Goal: Submit feedback/report problem: Submit feedback/report problem

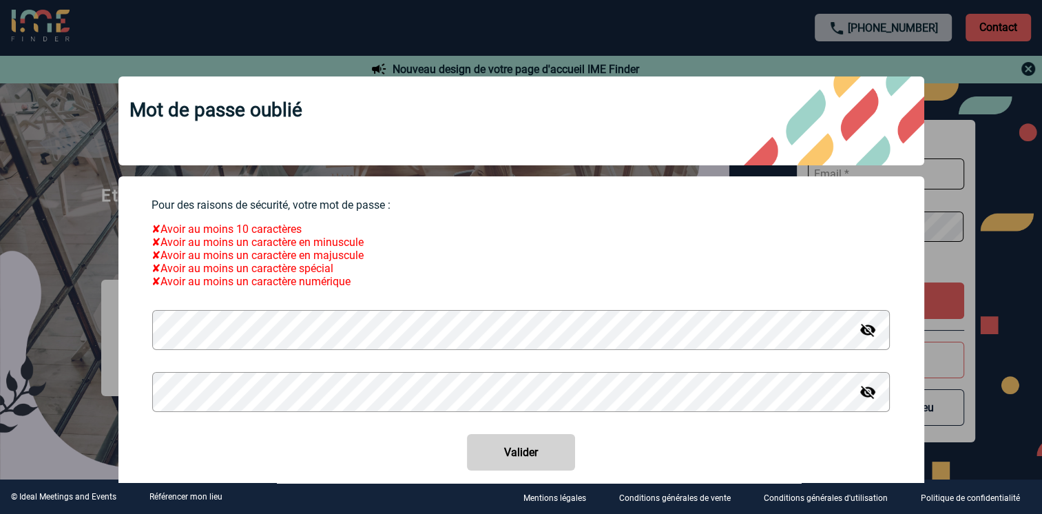
type input "hb2q7-sb@accor.com"
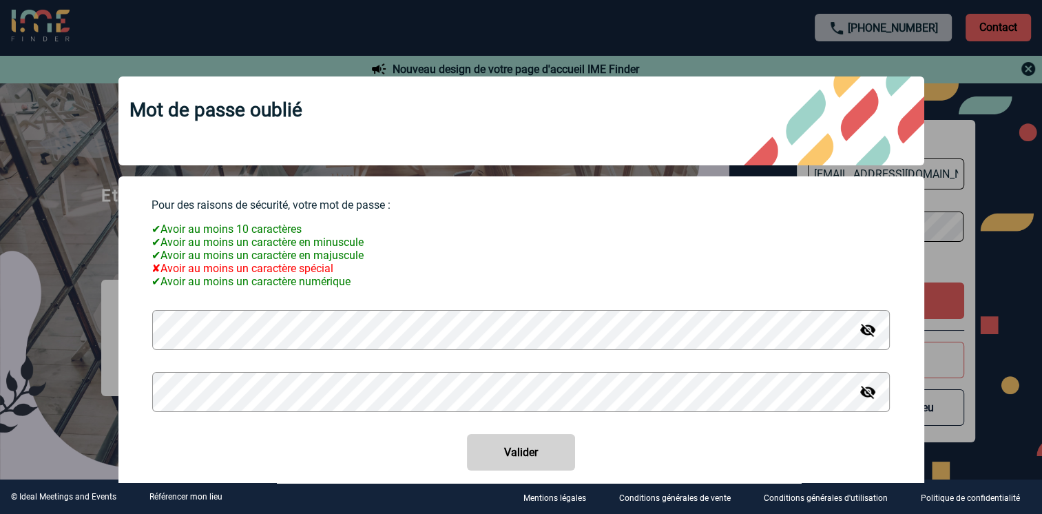
click at [862, 337] on img at bounding box center [868, 330] width 17 height 17
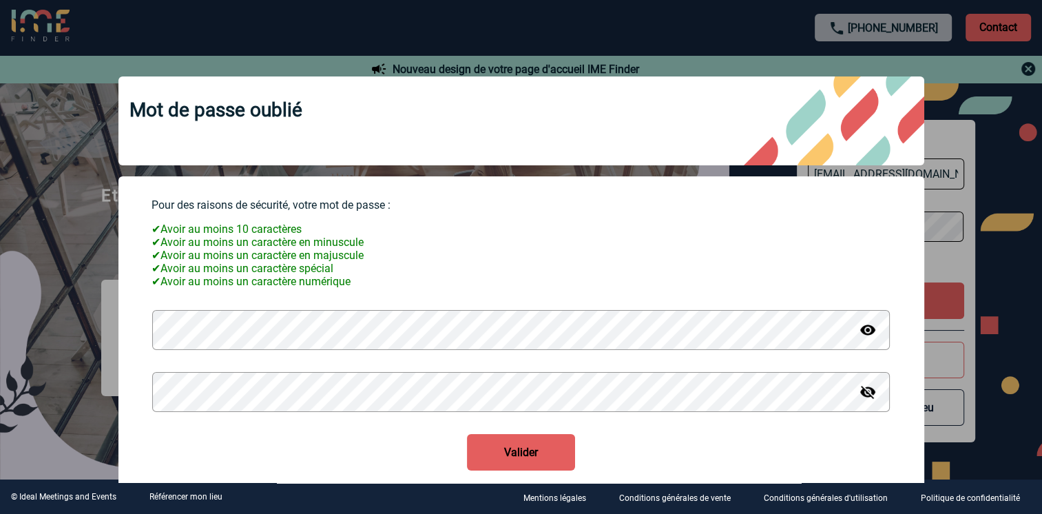
click at [860, 397] on img at bounding box center [868, 392] width 17 height 17
click at [524, 461] on button "Valider" at bounding box center [521, 452] width 108 height 37
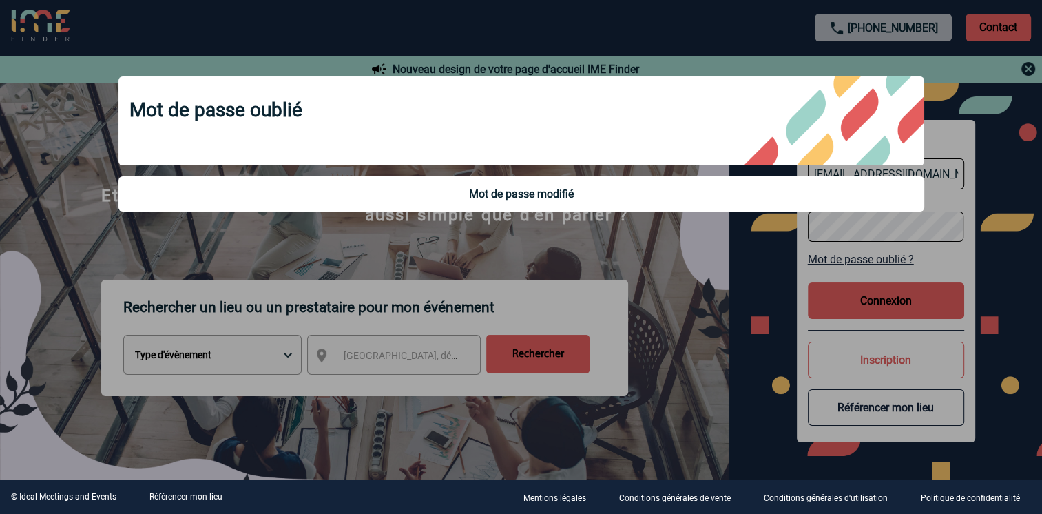
click at [885, 293] on div at bounding box center [521, 257] width 1042 height 514
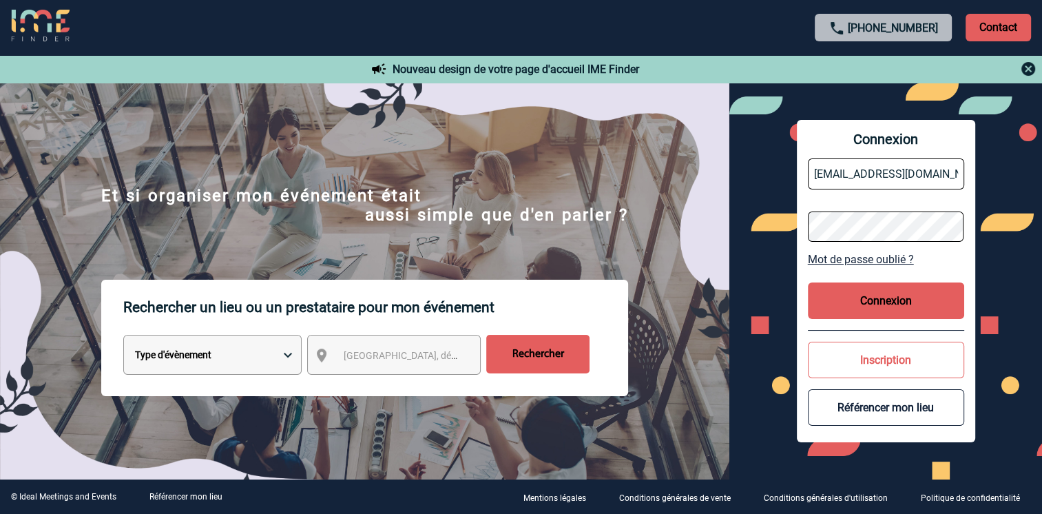
click at [871, 302] on button "Connexion" at bounding box center [886, 300] width 156 height 37
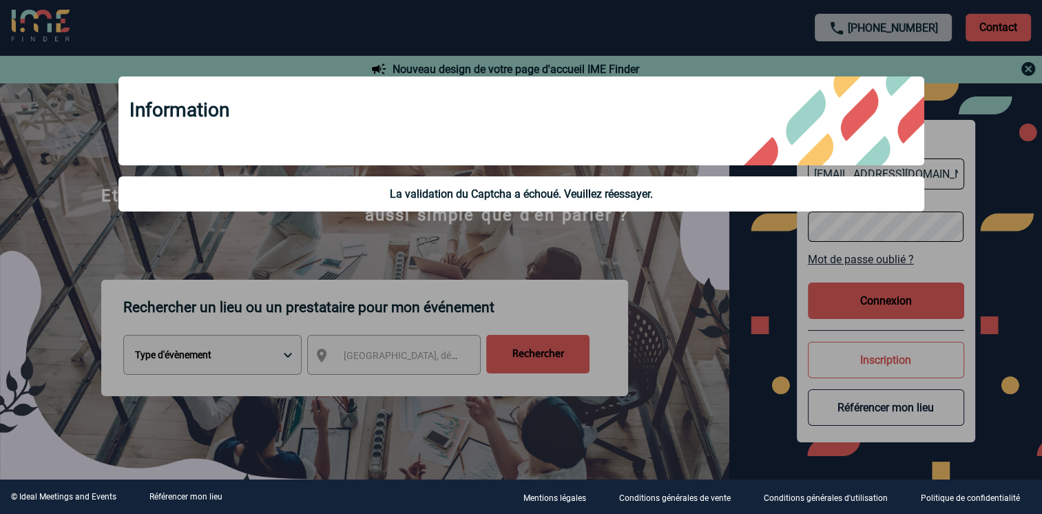
click at [729, 225] on div "Information La validation du Captcha a échoué. Veuillez réessayer." at bounding box center [521, 145] width 840 height 173
click at [516, 353] on div at bounding box center [521, 257] width 1042 height 514
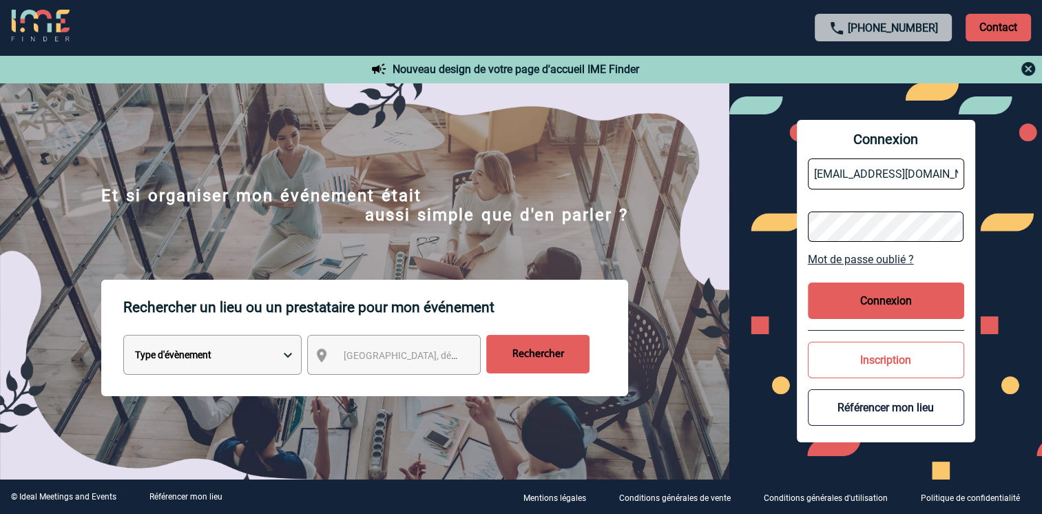
click at [897, 300] on button "Connexion" at bounding box center [886, 300] width 156 height 37
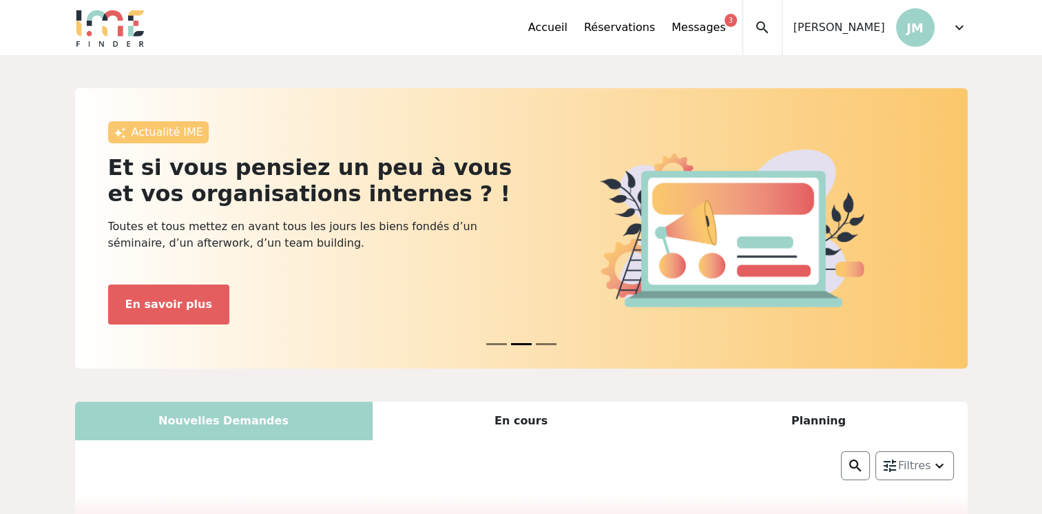
click at [703, 37] on div "Accueil Réservations Messages 3 Mes données personnelles Données société Mes ét…" at bounding box center [635, 27] width 214 height 55
click at [716, 31] on link "Messages 3" at bounding box center [699, 27] width 54 height 17
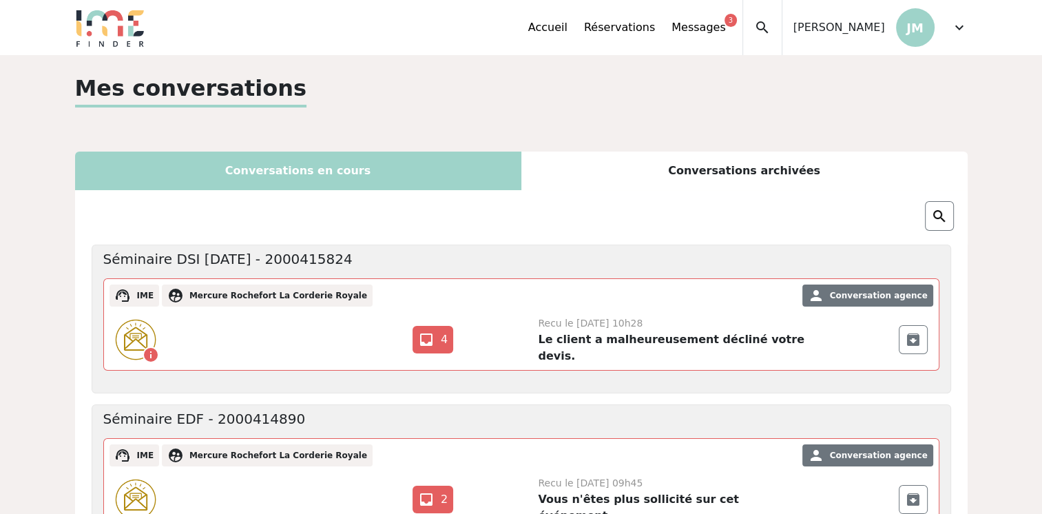
click at [840, 34] on span "[PERSON_NAME]" at bounding box center [840, 27] width 92 height 17
click at [962, 28] on span "expand_more" at bounding box center [959, 27] width 17 height 17
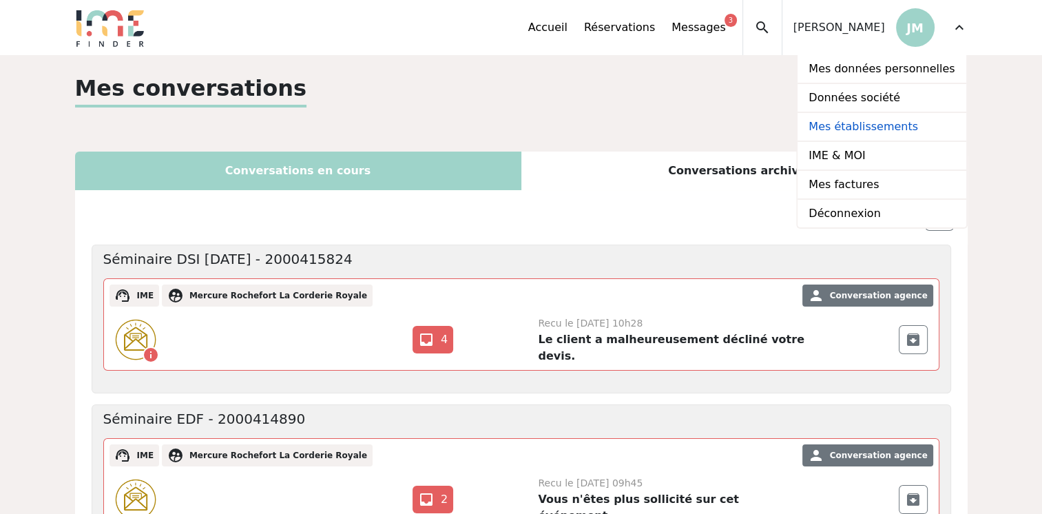
click at [869, 129] on link "Mes établissements" at bounding box center [882, 127] width 168 height 29
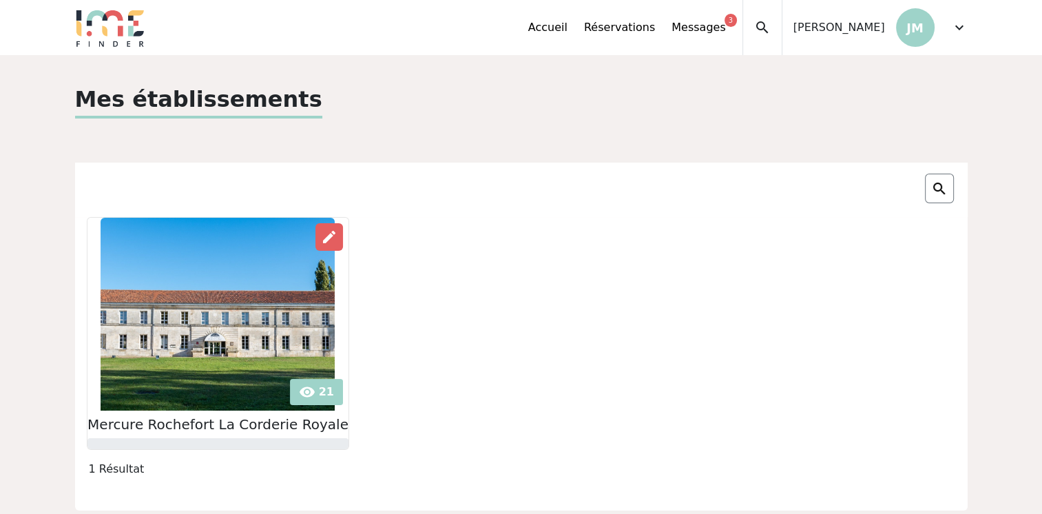
click at [293, 390] on img at bounding box center [218, 314] width 234 height 193
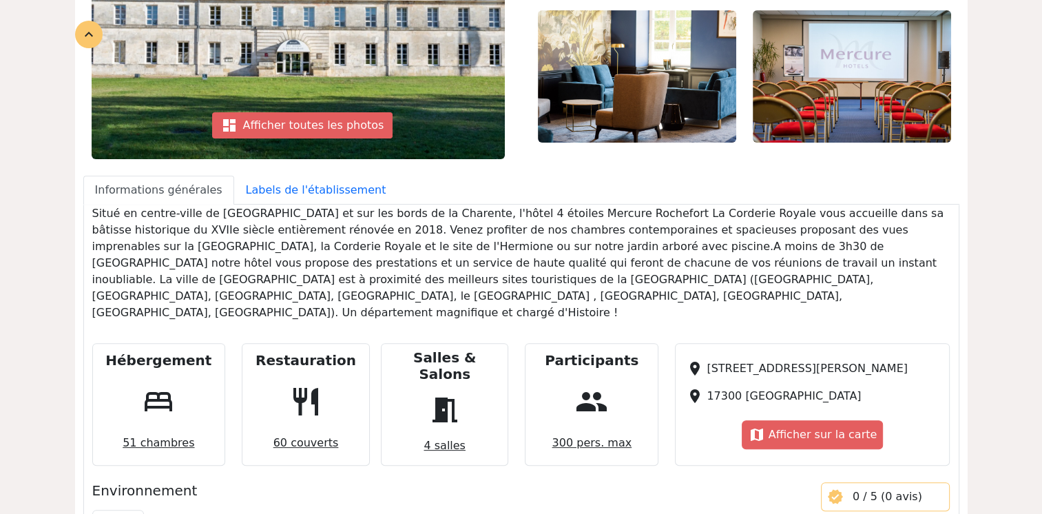
scroll to position [323, 0]
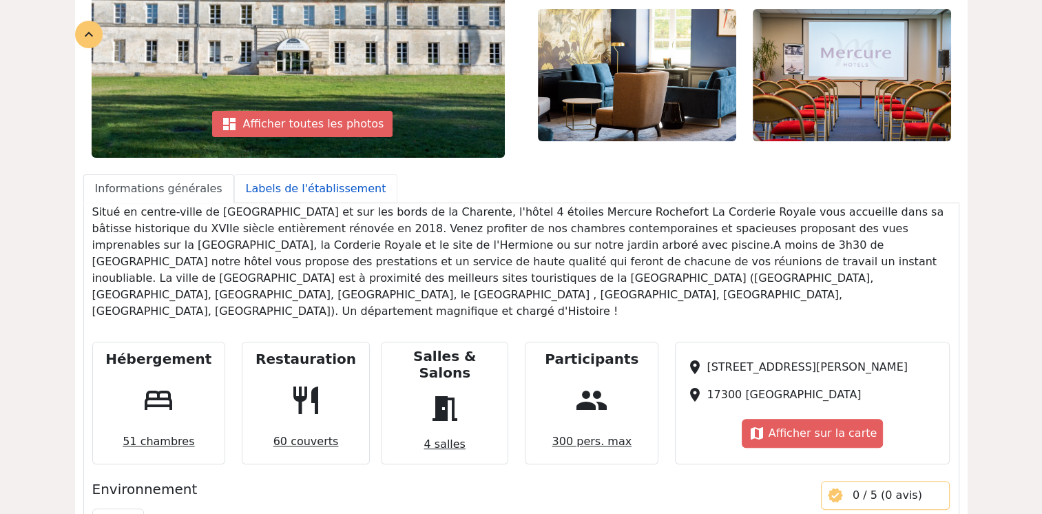
click at [295, 187] on link "Labels de l'établissement" at bounding box center [316, 188] width 164 height 29
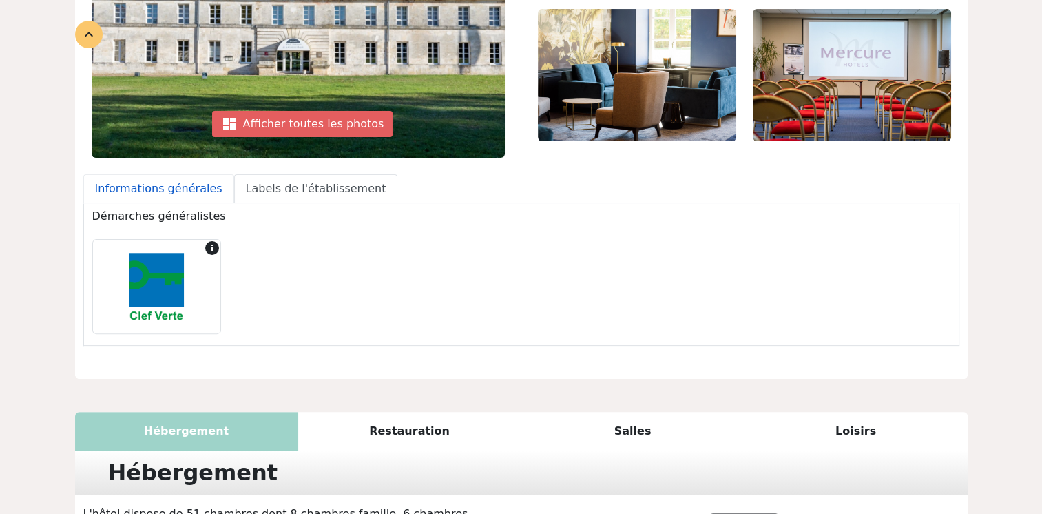
click at [194, 186] on link "Informations générales" at bounding box center [158, 188] width 151 height 29
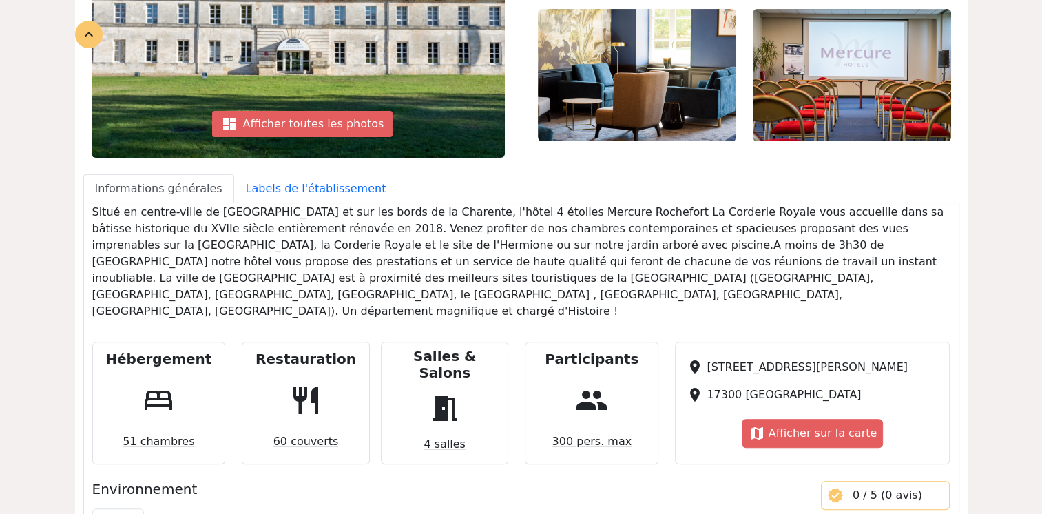
click at [667, 106] on img at bounding box center [637, 75] width 198 height 132
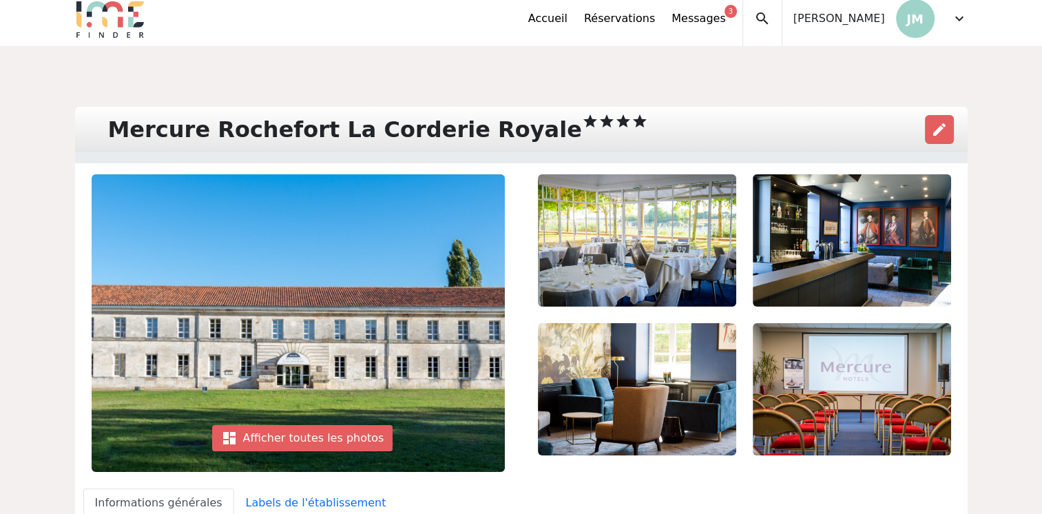
scroll to position [3, 0]
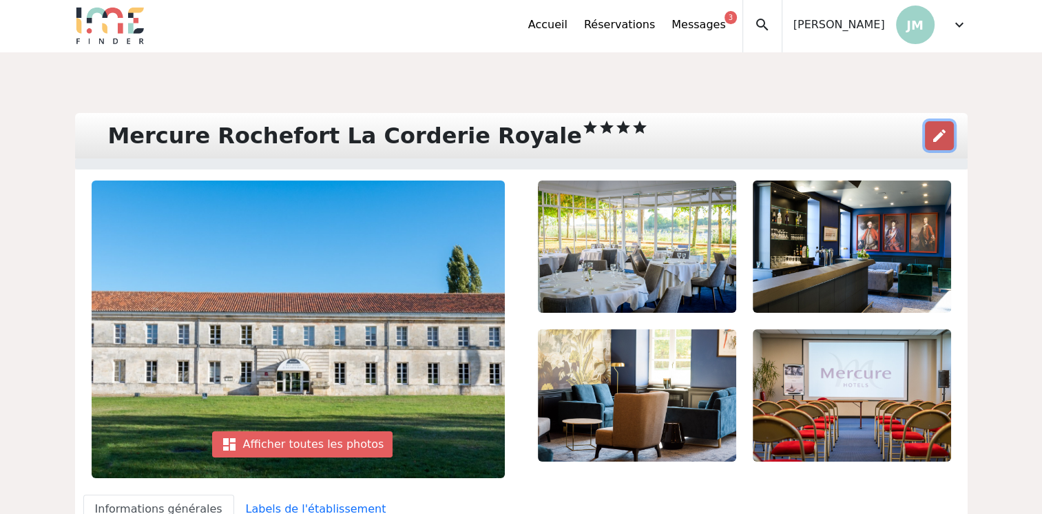
click at [942, 128] on span "edit" at bounding box center [939, 135] width 17 height 17
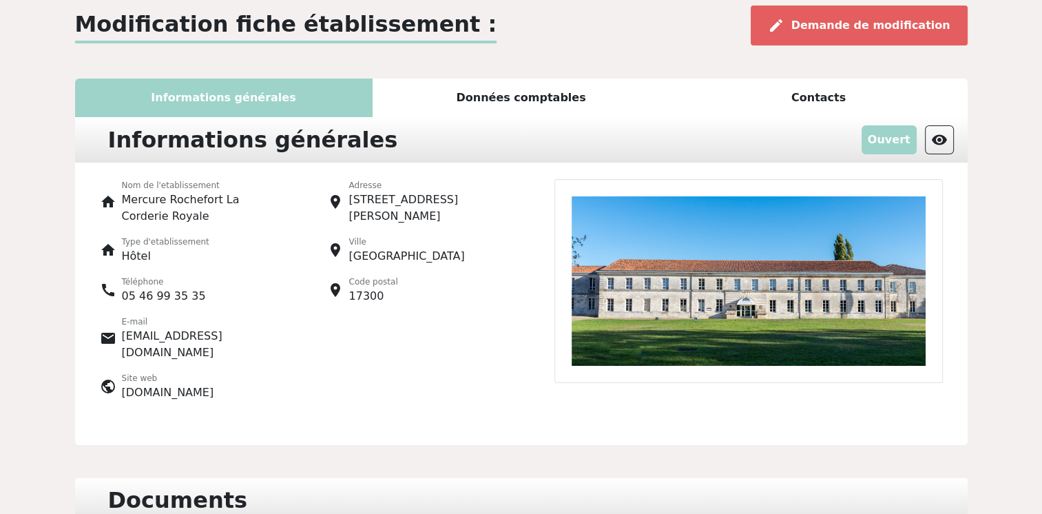
scroll to position [84, 0]
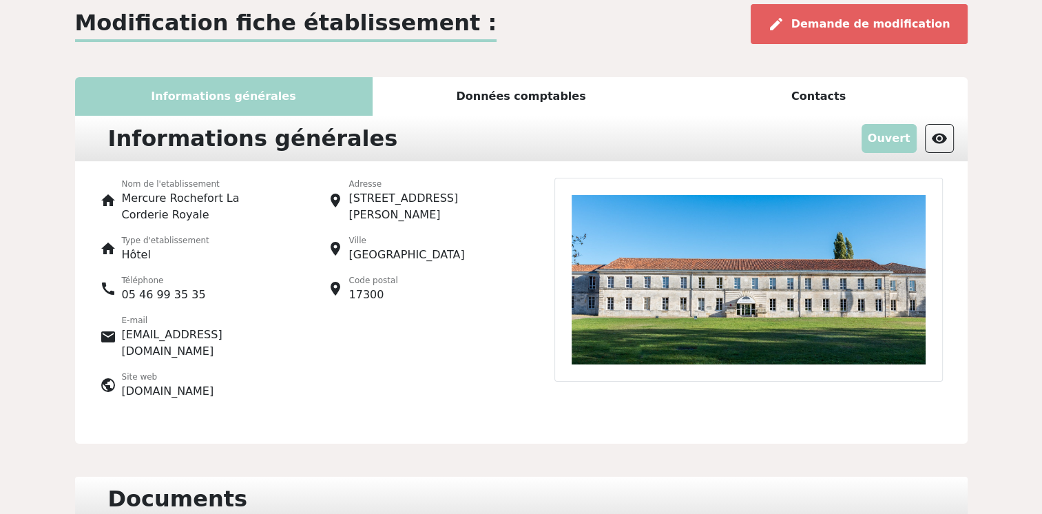
click at [755, 263] on img at bounding box center [748, 280] width 388 height 204
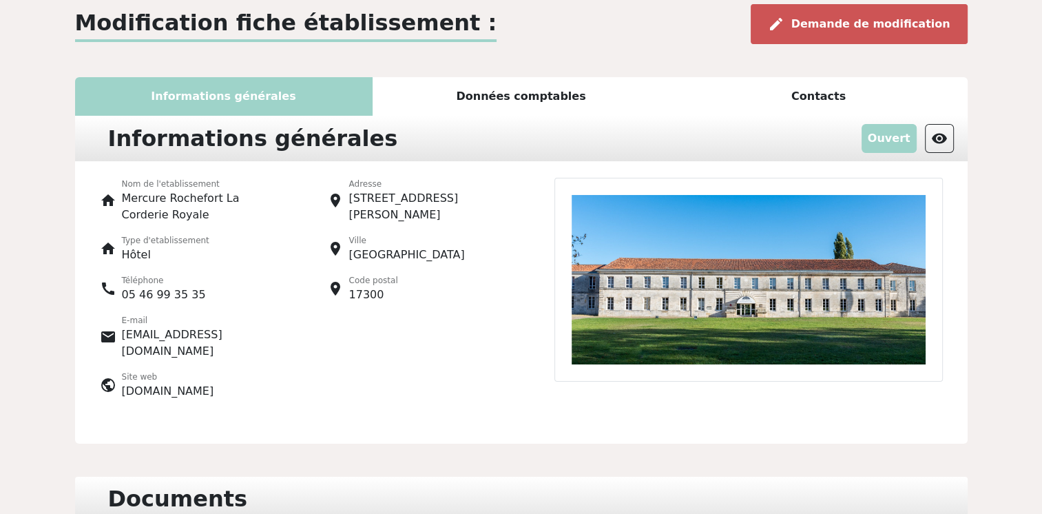
click at [888, 26] on span "Demande de modification" at bounding box center [870, 23] width 159 height 13
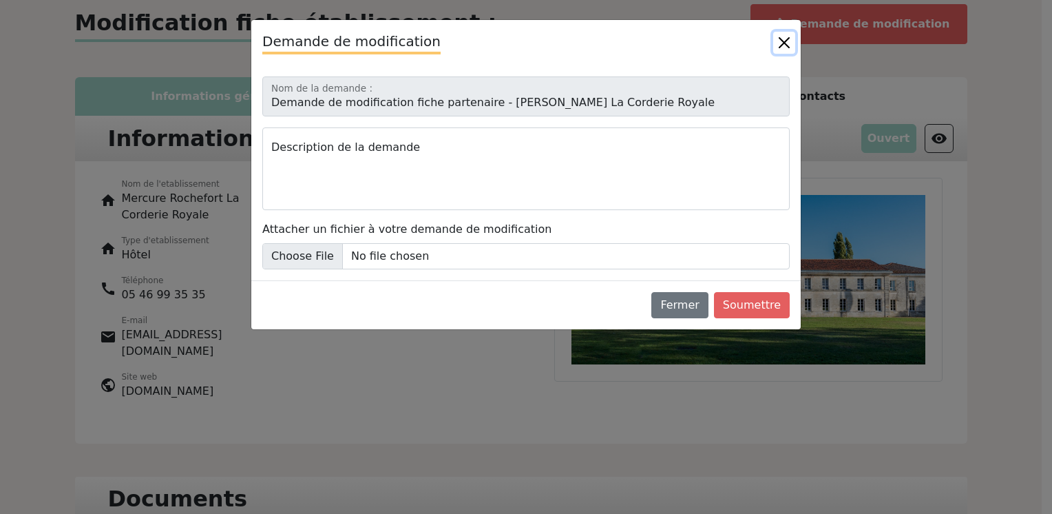
click at [787, 34] on button "Close" at bounding box center [785, 43] width 22 height 22
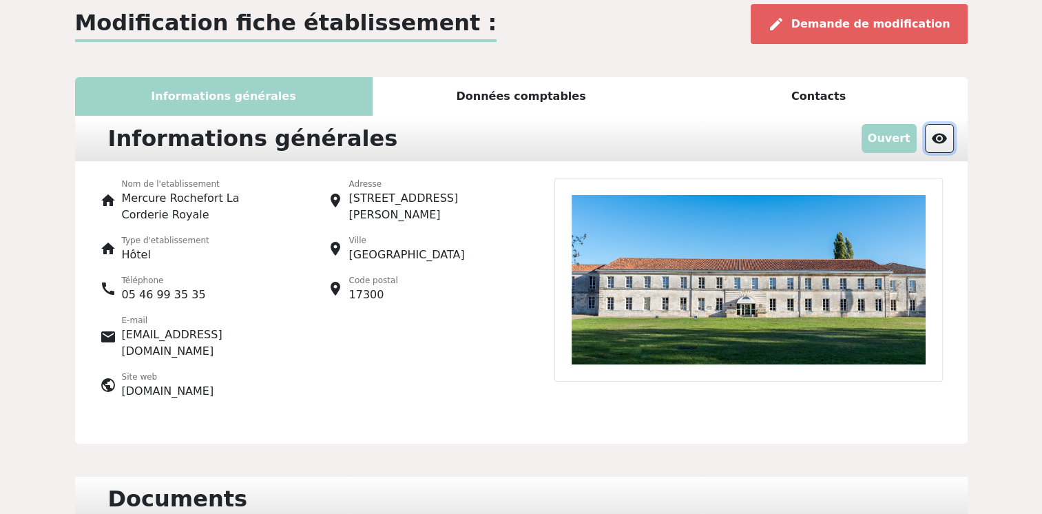
click at [939, 136] on span "visibility" at bounding box center [939, 138] width 17 height 17
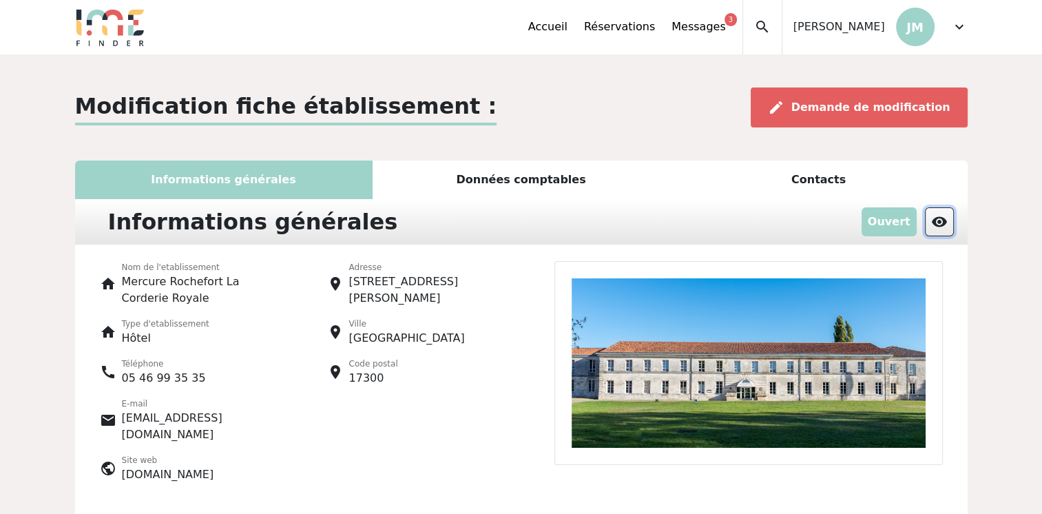
scroll to position [0, 0]
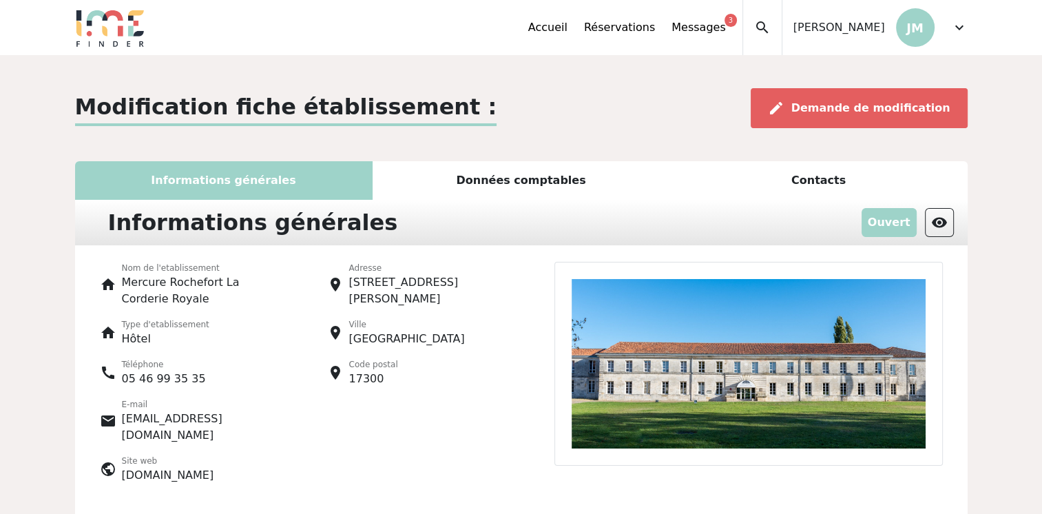
click at [513, 186] on div "Données comptables" at bounding box center [522, 180] width 298 height 39
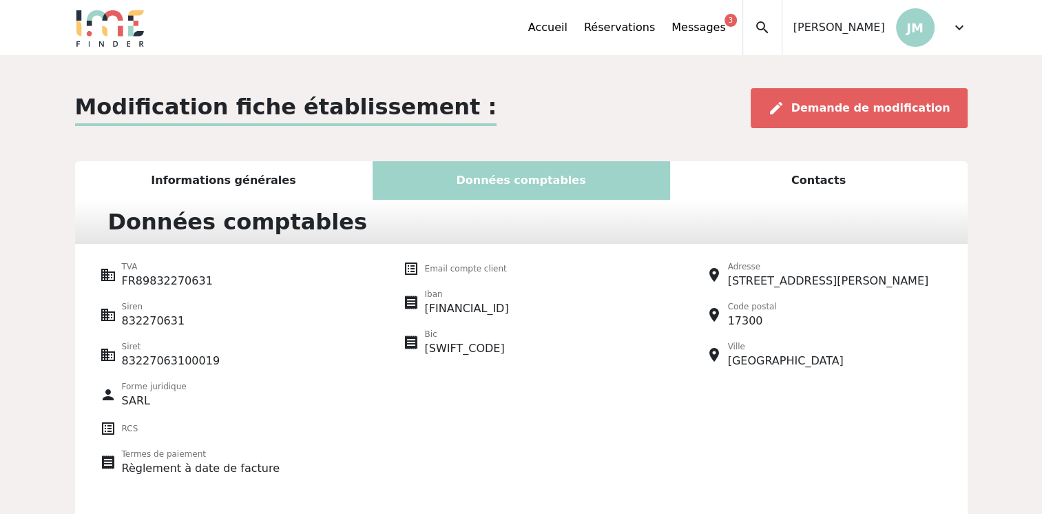
click at [309, 165] on div "Informations générales" at bounding box center [224, 180] width 298 height 39
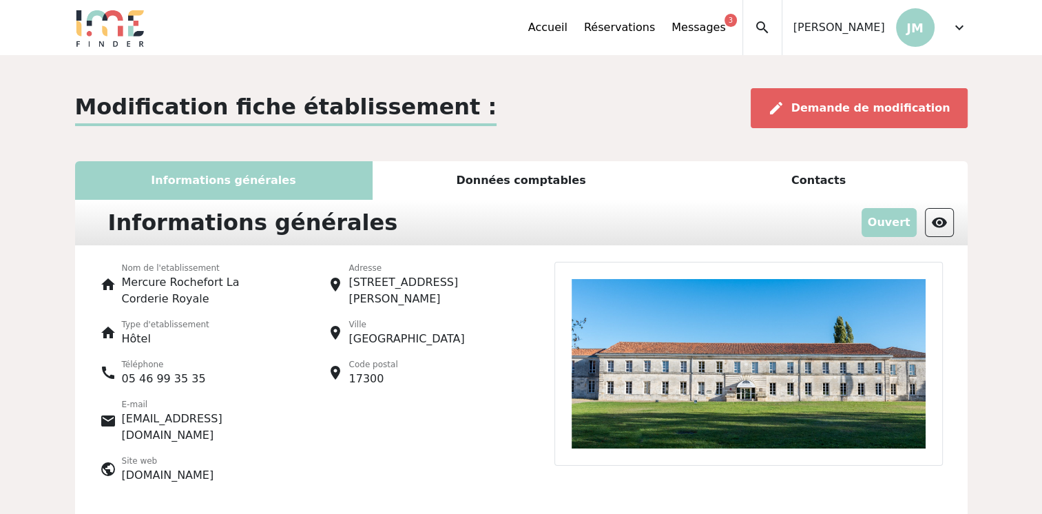
click at [962, 24] on span "expand_more" at bounding box center [959, 27] width 17 height 17
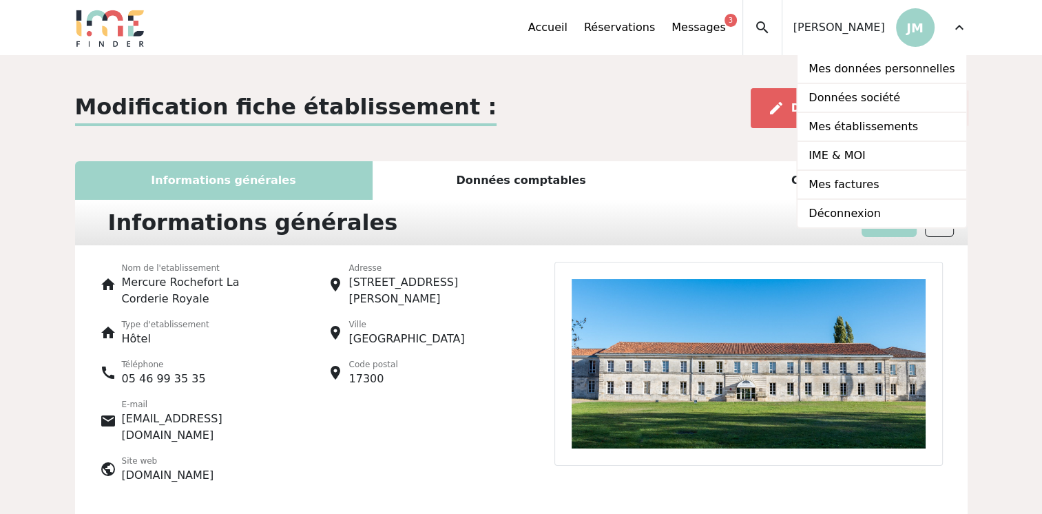
click at [539, 91] on div "Modification fiche établissement : edit Demande de modification" at bounding box center [521, 108] width 893 height 40
click at [304, 167] on div "Informations générales" at bounding box center [224, 180] width 298 height 39
click at [460, 204] on div "Informations générales Ouvert visibility" at bounding box center [521, 222] width 893 height 45
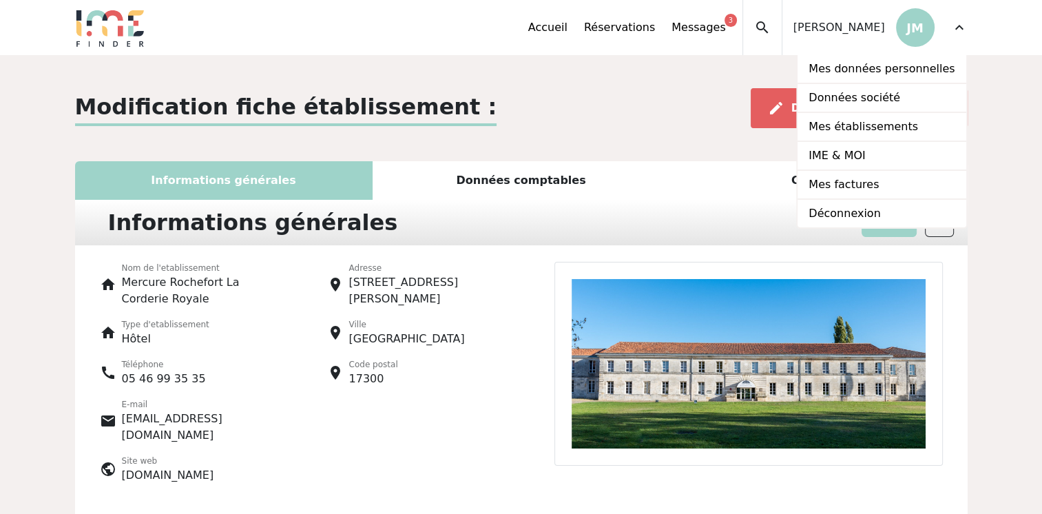
click at [715, 190] on div "Contacts" at bounding box center [819, 180] width 298 height 39
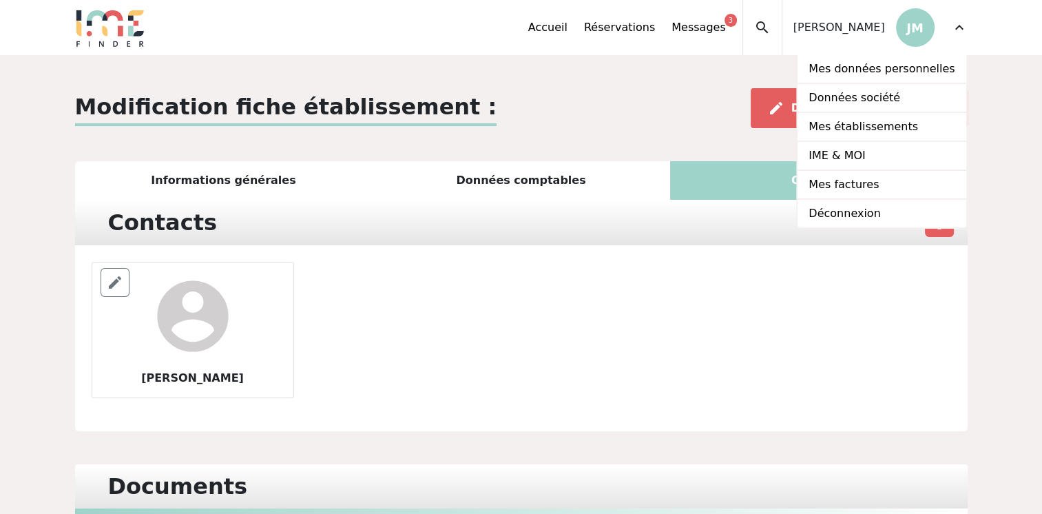
click at [502, 174] on div "Données comptables" at bounding box center [522, 180] width 298 height 39
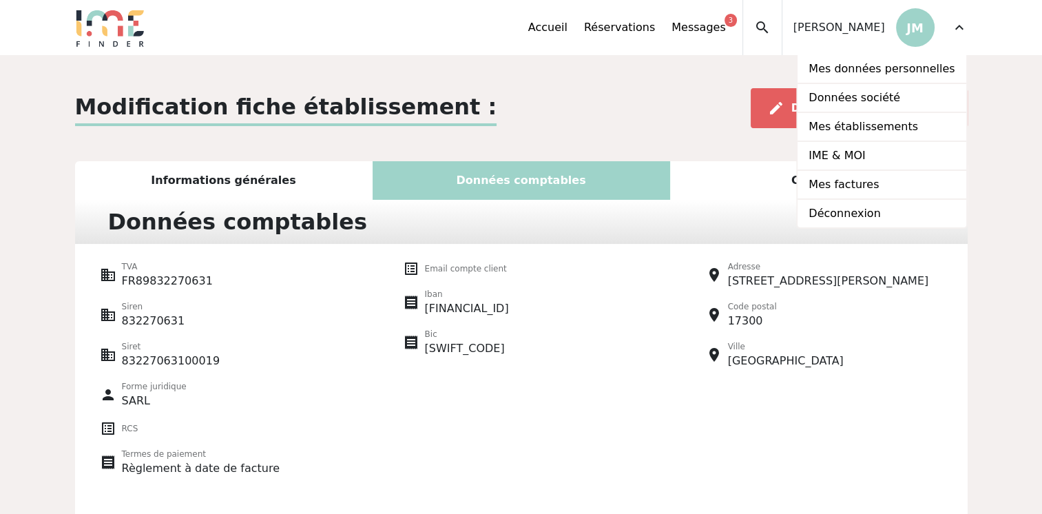
click at [929, 11] on div "JULIEN MORIN JM" at bounding box center [858, 27] width 152 height 55
click at [868, 99] on link "Données société" at bounding box center [882, 98] width 168 height 29
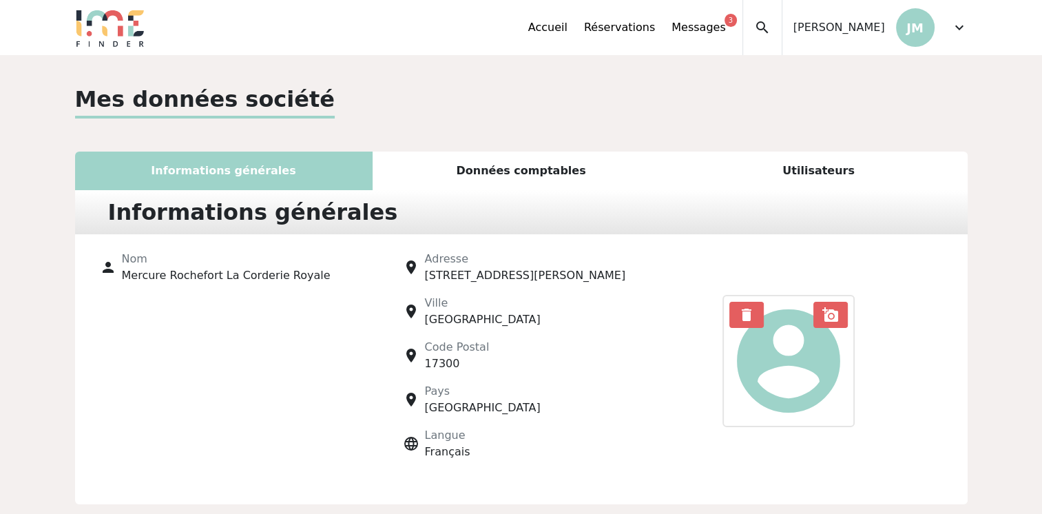
click at [253, 163] on div "Informations générales" at bounding box center [224, 171] width 298 height 39
click at [799, 174] on div "Utilisateurs" at bounding box center [819, 171] width 298 height 39
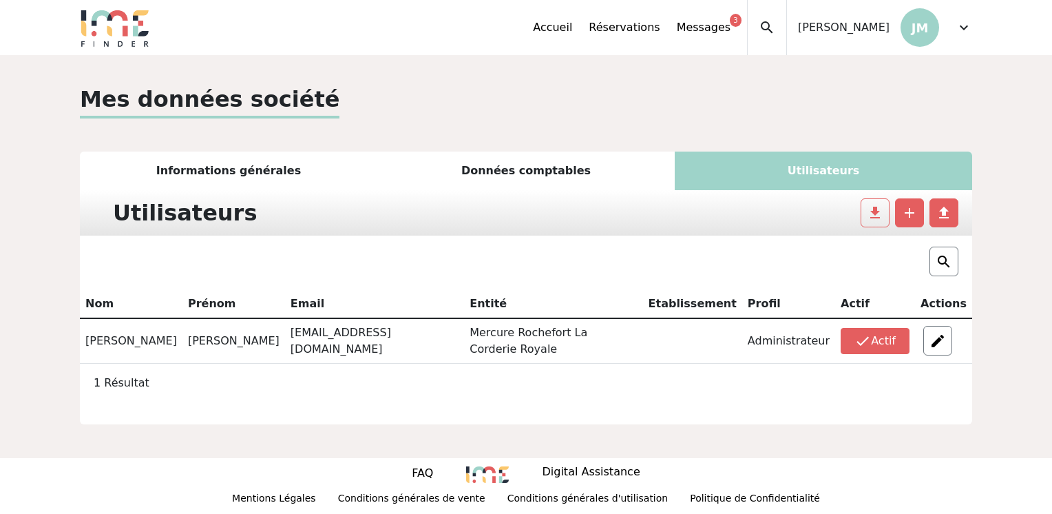
click at [581, 169] on div "Données comptables" at bounding box center [526, 171] width 298 height 39
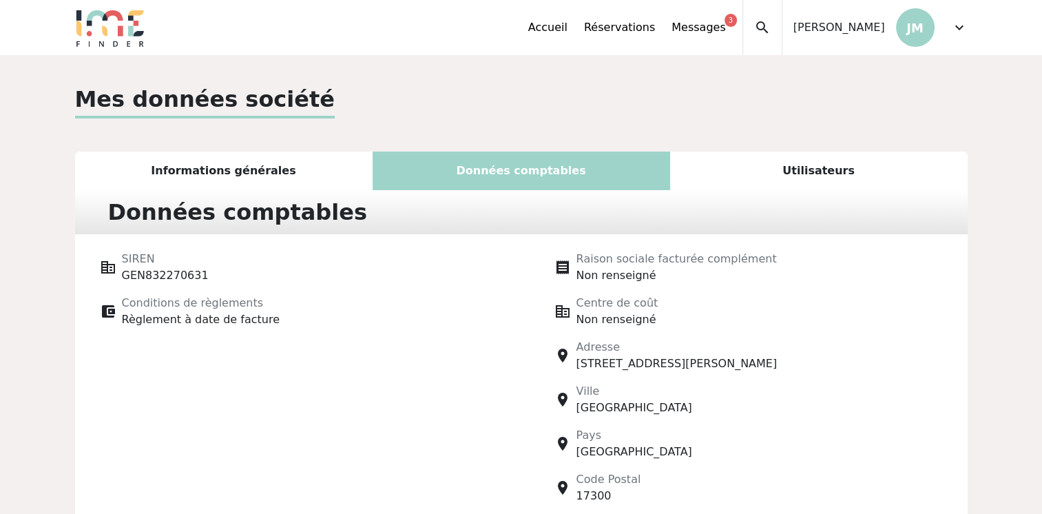
click at [304, 163] on div "Informations générales" at bounding box center [224, 171] width 298 height 39
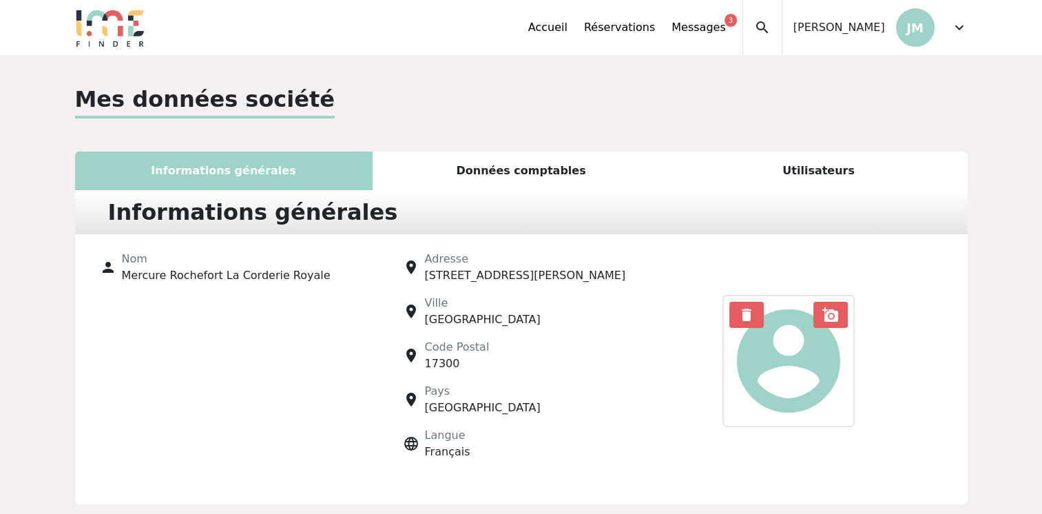
click at [865, 32] on span "[PERSON_NAME]" at bounding box center [840, 27] width 92 height 17
click at [912, 35] on p "JM" at bounding box center [915, 27] width 39 height 39
click at [958, 32] on span "expand_more" at bounding box center [959, 27] width 17 height 17
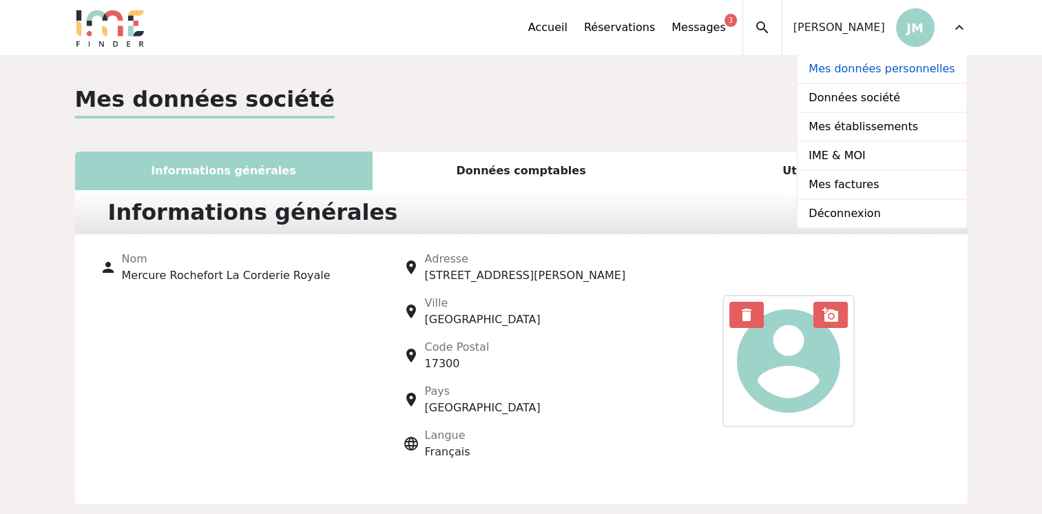
click at [887, 68] on link "Mes données personnelles" at bounding box center [882, 69] width 168 height 29
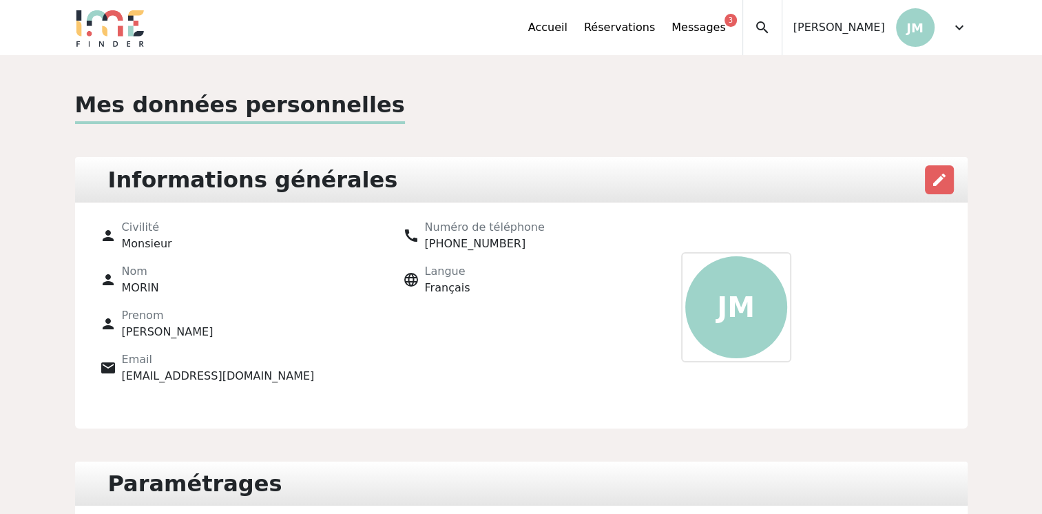
click at [955, 29] on span "expand_more" at bounding box center [959, 27] width 17 height 17
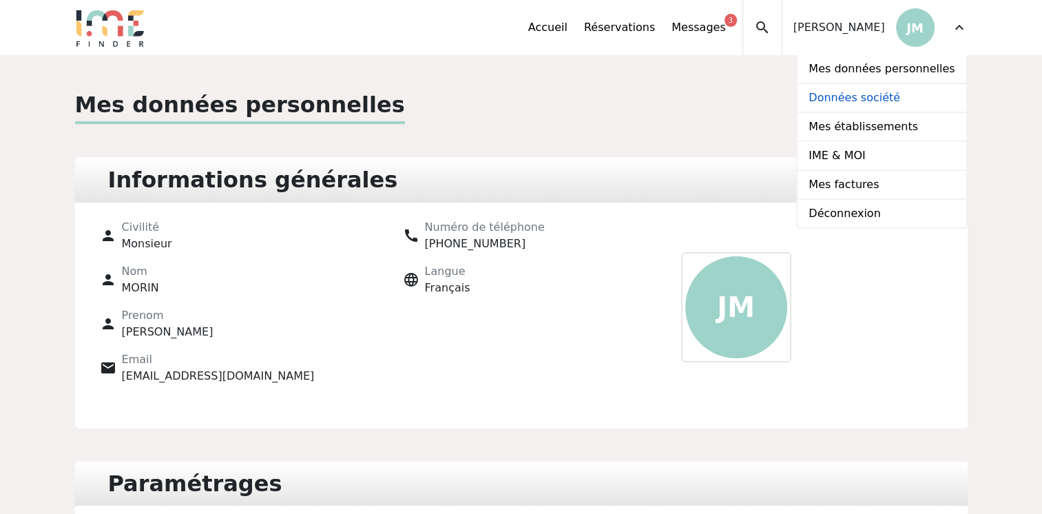
click at [888, 97] on link "Données société" at bounding box center [882, 98] width 168 height 29
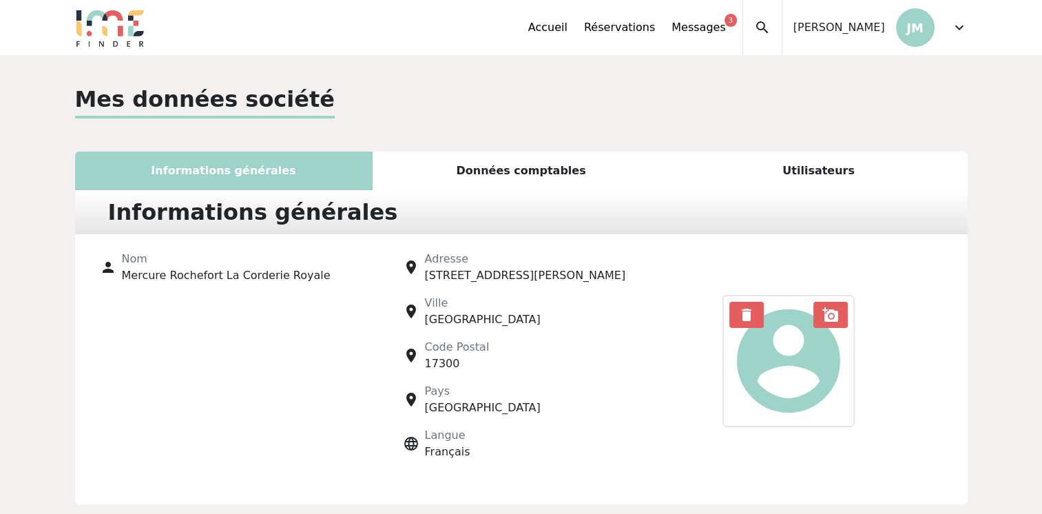
click at [302, 154] on div "Informations générales" at bounding box center [224, 171] width 298 height 39
click at [458, 190] on div "Informations générales" at bounding box center [521, 212] width 893 height 44
click at [510, 183] on div "Données comptables" at bounding box center [522, 171] width 298 height 39
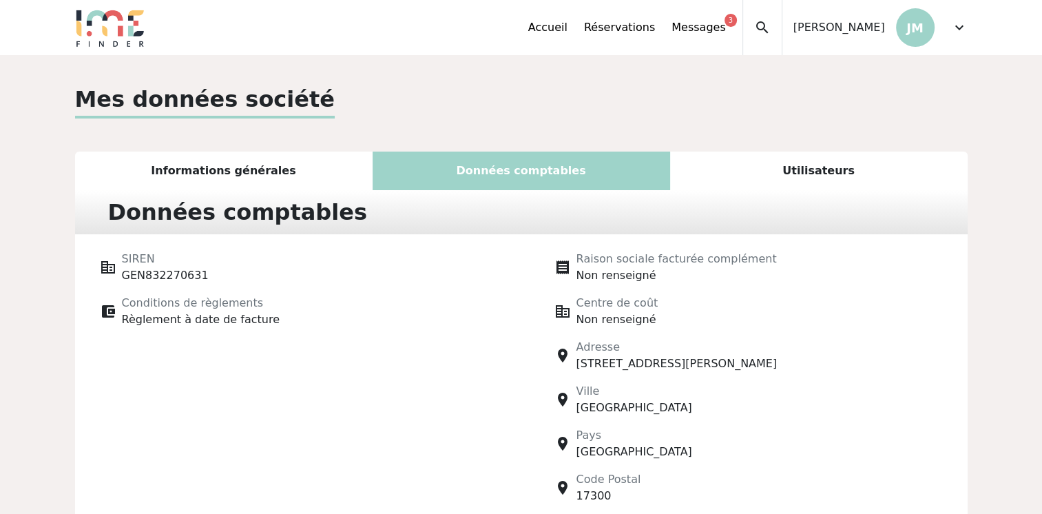
click at [756, 203] on div "Données comptables" at bounding box center [521, 212] width 893 height 44
click at [834, 165] on div "Utilisateurs" at bounding box center [819, 171] width 298 height 39
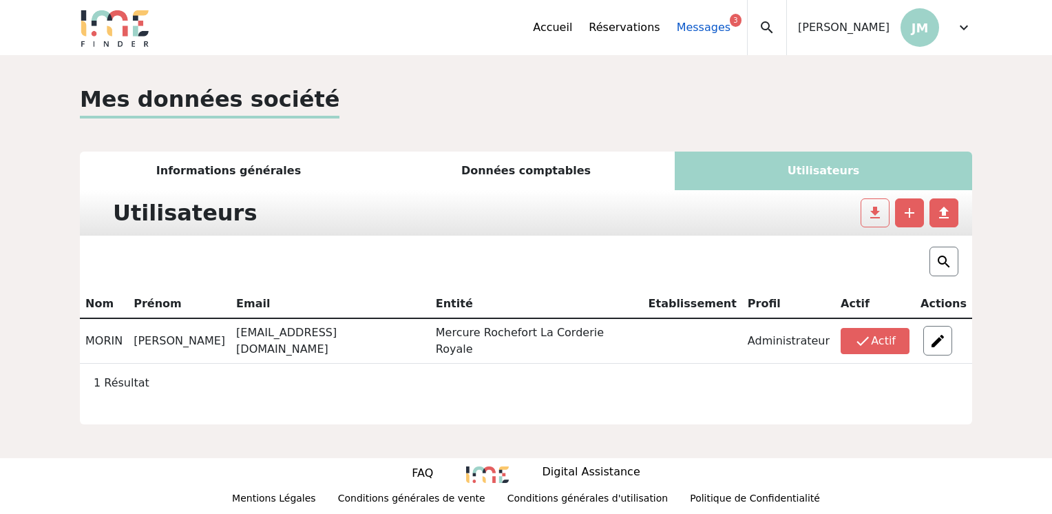
click at [728, 32] on link "Messages 3" at bounding box center [704, 27] width 54 height 17
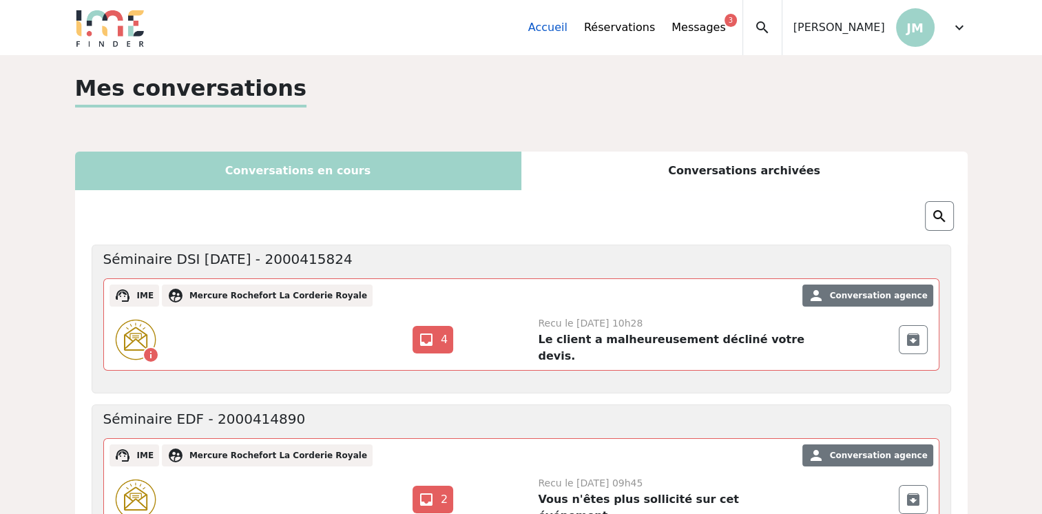
click at [568, 33] on link "Accueil" at bounding box center [547, 27] width 39 height 17
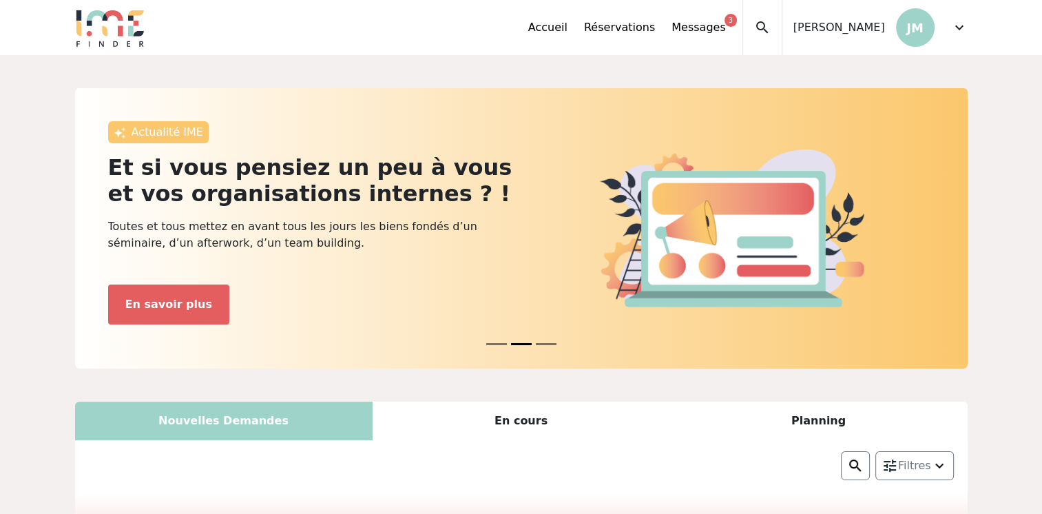
click at [839, 24] on span "[PERSON_NAME]" at bounding box center [840, 27] width 92 height 17
click at [918, 37] on p "JM" at bounding box center [915, 27] width 39 height 39
click at [956, 31] on span "expand_more" at bounding box center [959, 27] width 17 height 17
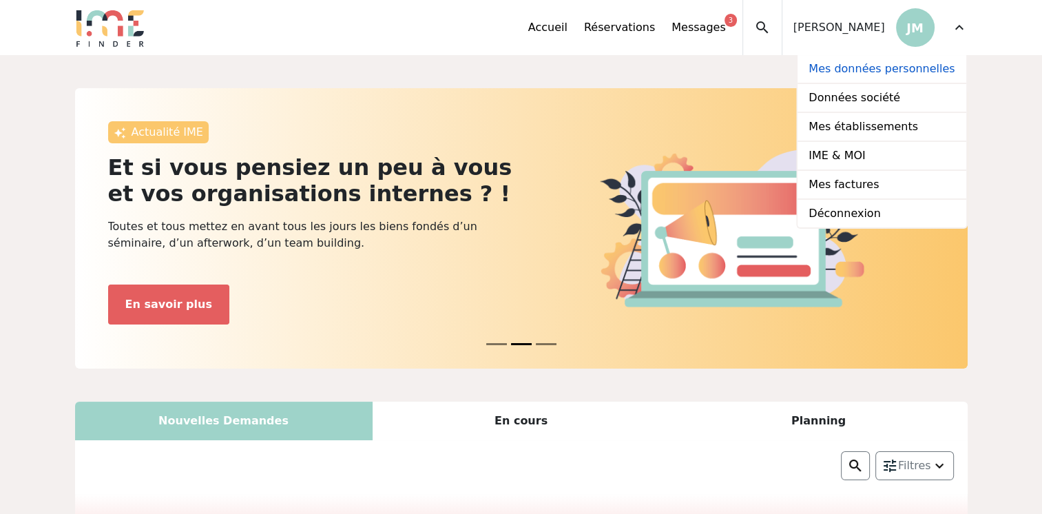
click at [886, 76] on link "Mes données personnelles" at bounding box center [882, 69] width 168 height 29
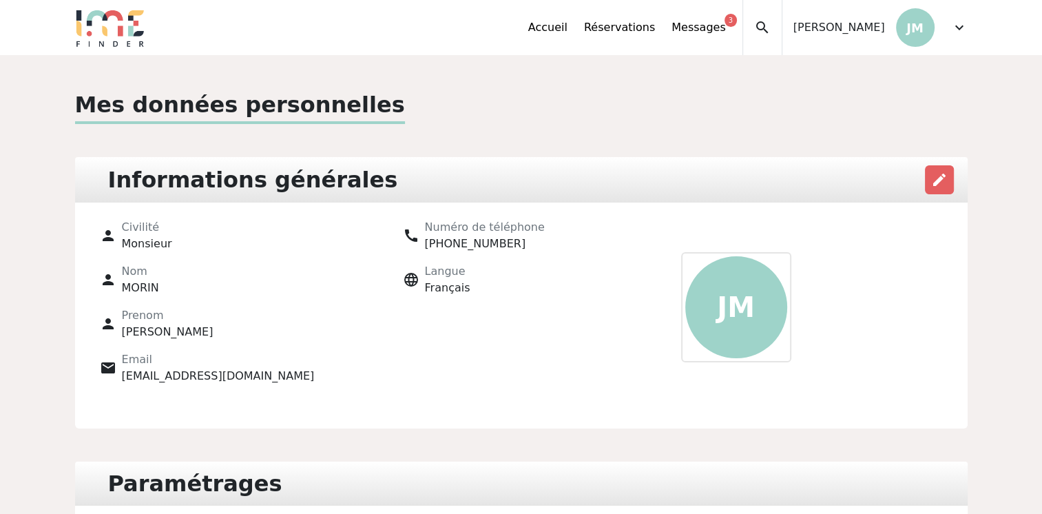
click at [771, 20] on span "search" at bounding box center [762, 27] width 17 height 17
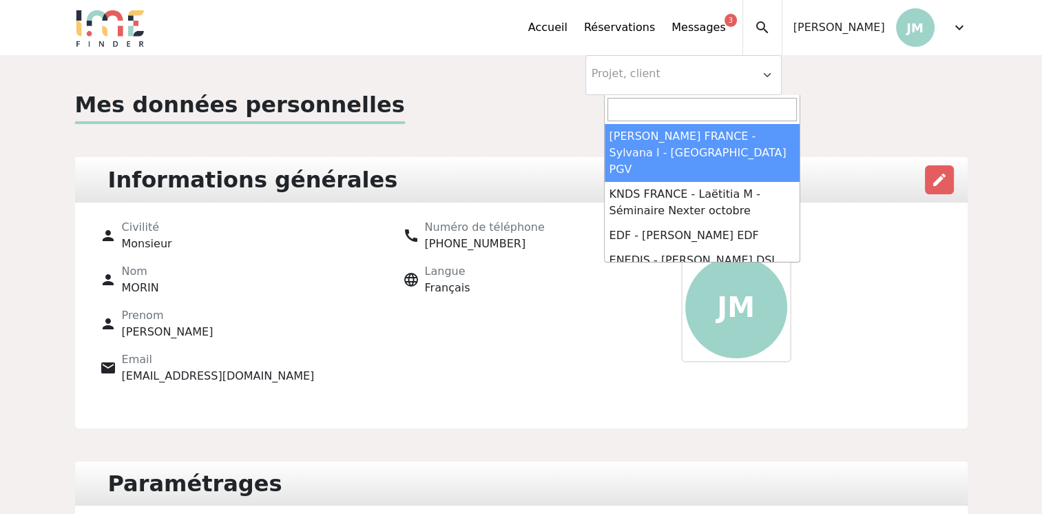
click at [878, 87] on div "Mes données personnelles Informations générales edit person Civilité Monsieur p…" at bounding box center [521, 361] width 1042 height 612
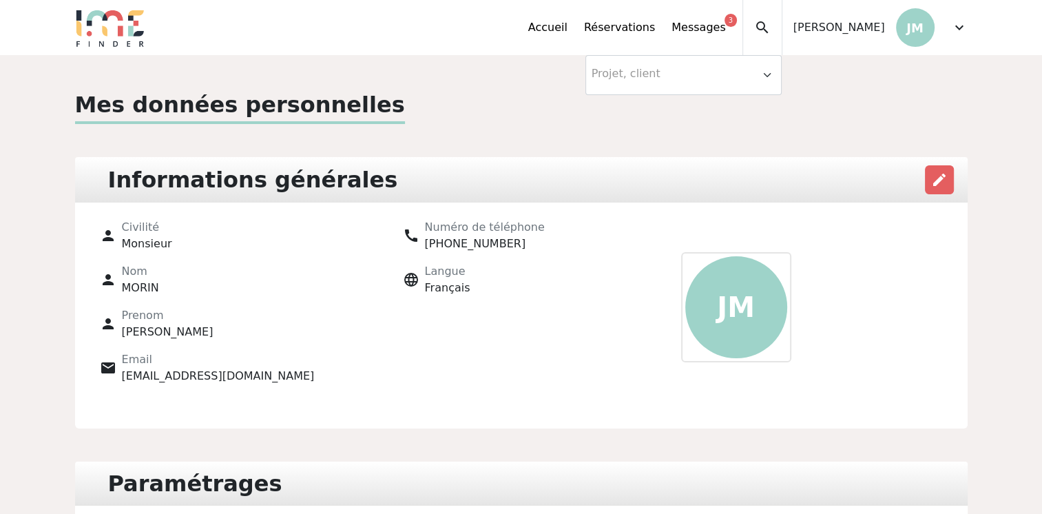
click at [855, 23] on span "[PERSON_NAME]" at bounding box center [840, 27] width 92 height 17
click at [915, 37] on p "JM" at bounding box center [915, 27] width 39 height 39
click at [957, 32] on span "expand_more" at bounding box center [959, 27] width 17 height 17
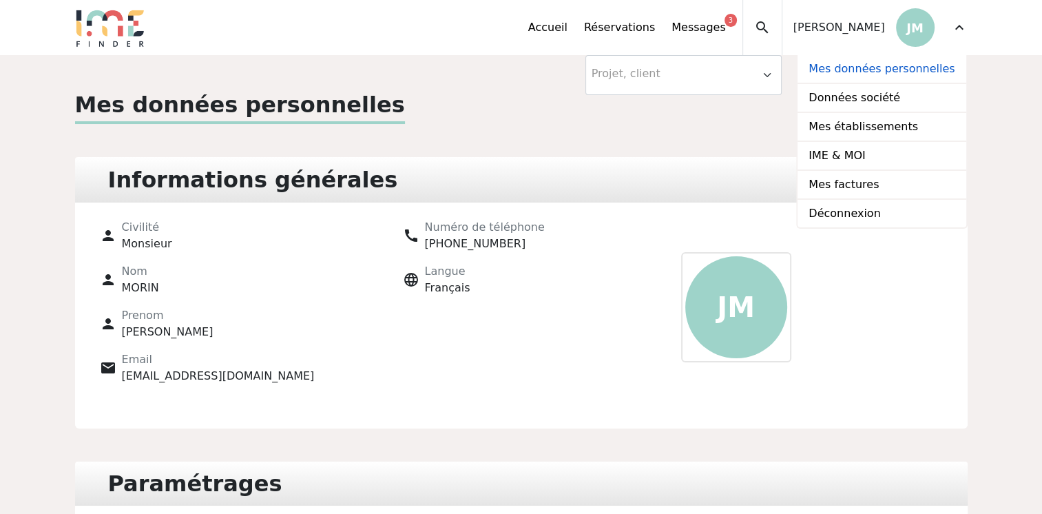
click at [887, 68] on link "Mes données personnelles" at bounding box center [882, 69] width 168 height 29
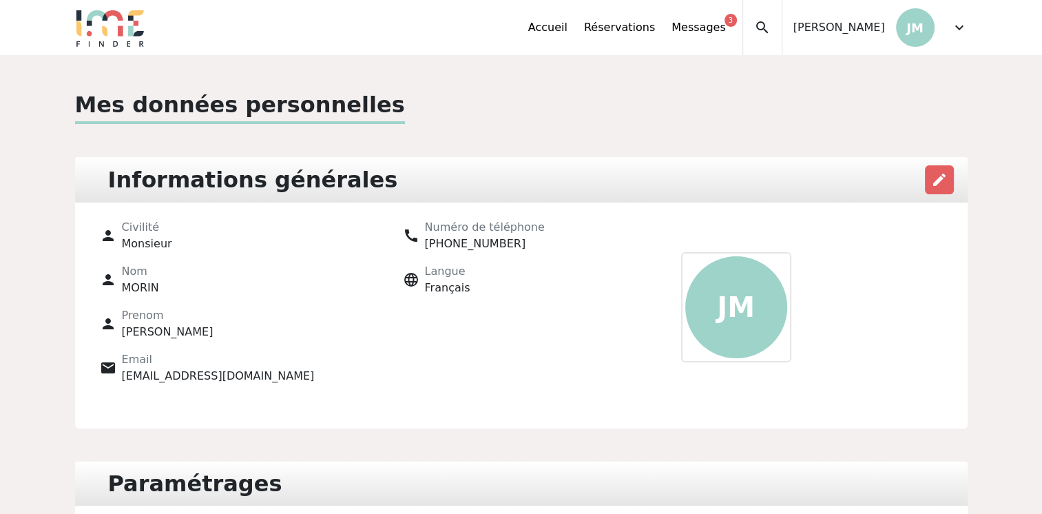
click at [953, 16] on div "expand_more" at bounding box center [959, 27] width 17 height 55
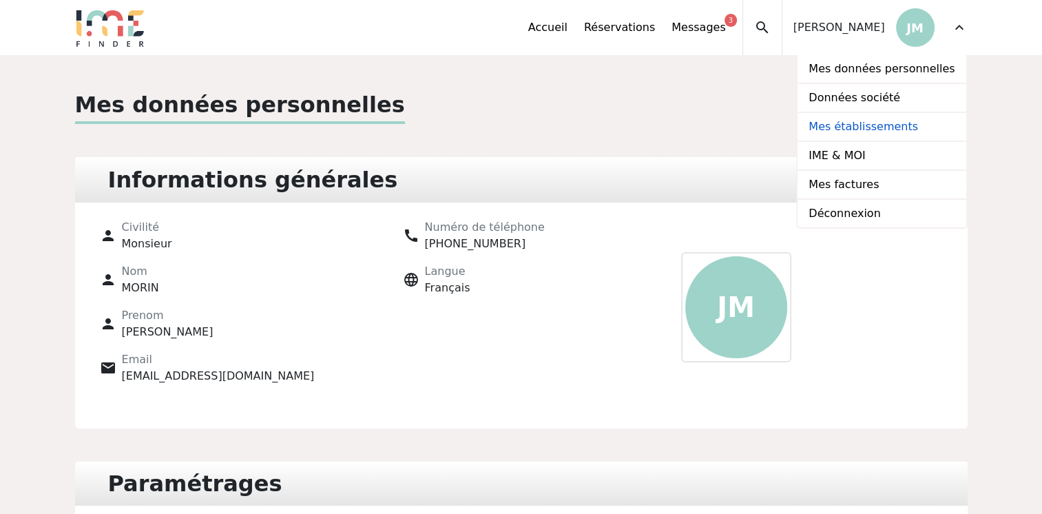
click at [847, 126] on link "Mes établissements" at bounding box center [882, 127] width 168 height 29
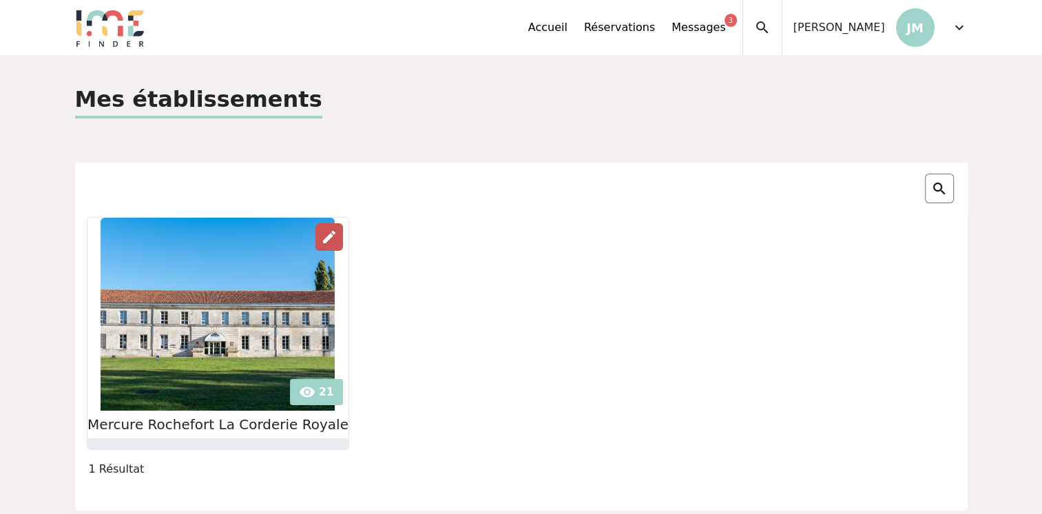
click at [322, 226] on div "edit" at bounding box center [329, 237] width 28 height 28
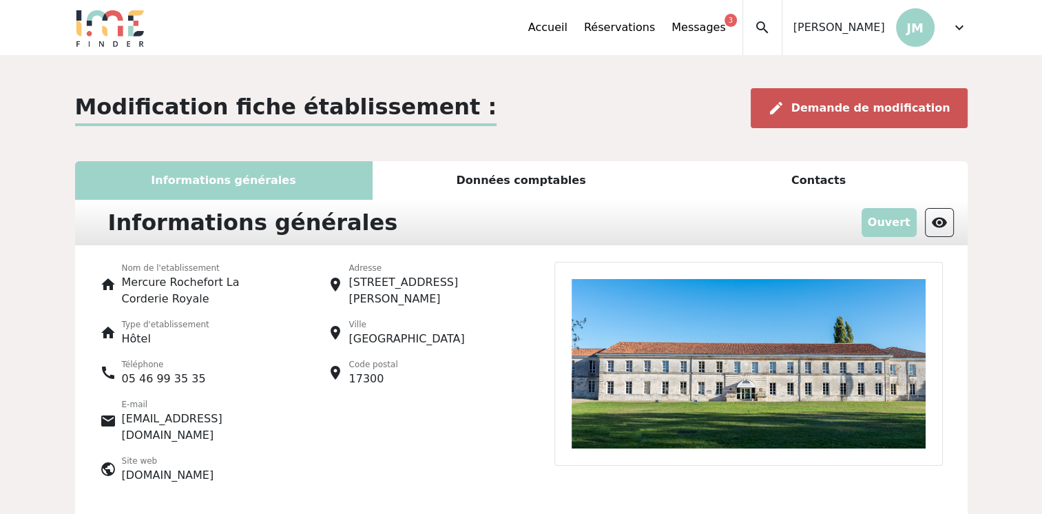
click at [875, 103] on span "Demande de modification" at bounding box center [870, 107] width 159 height 13
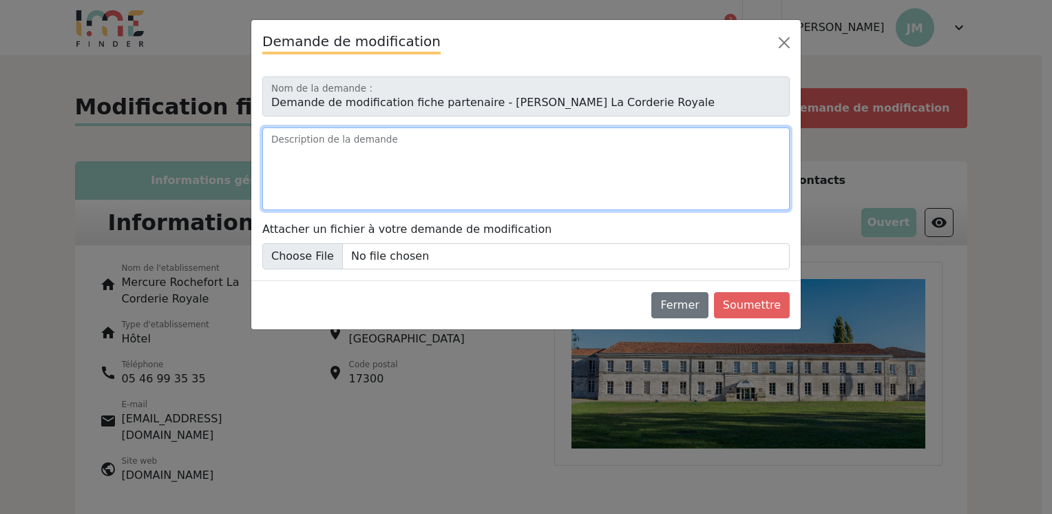
click at [513, 131] on textarea "Description de la demande" at bounding box center [526, 168] width 528 height 83
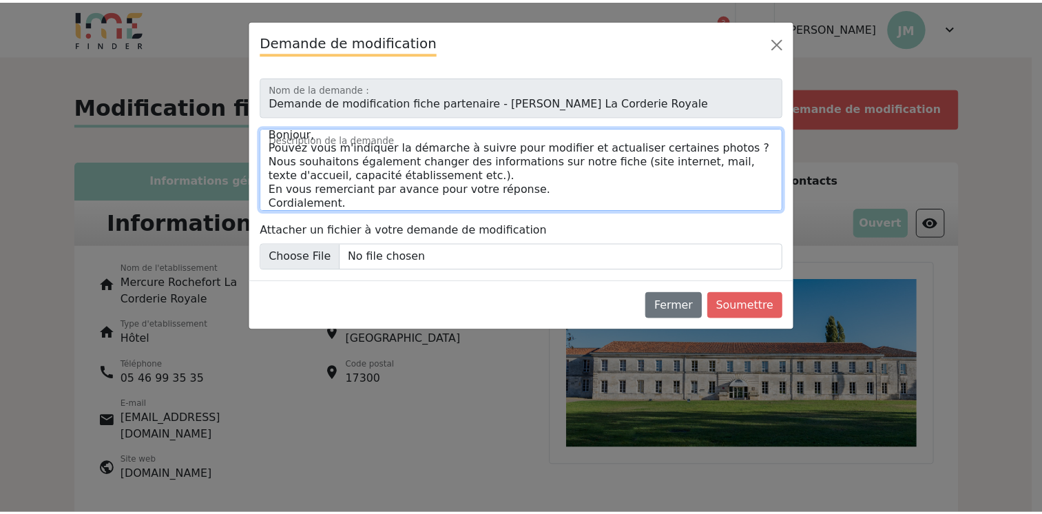
scroll to position [33, 0]
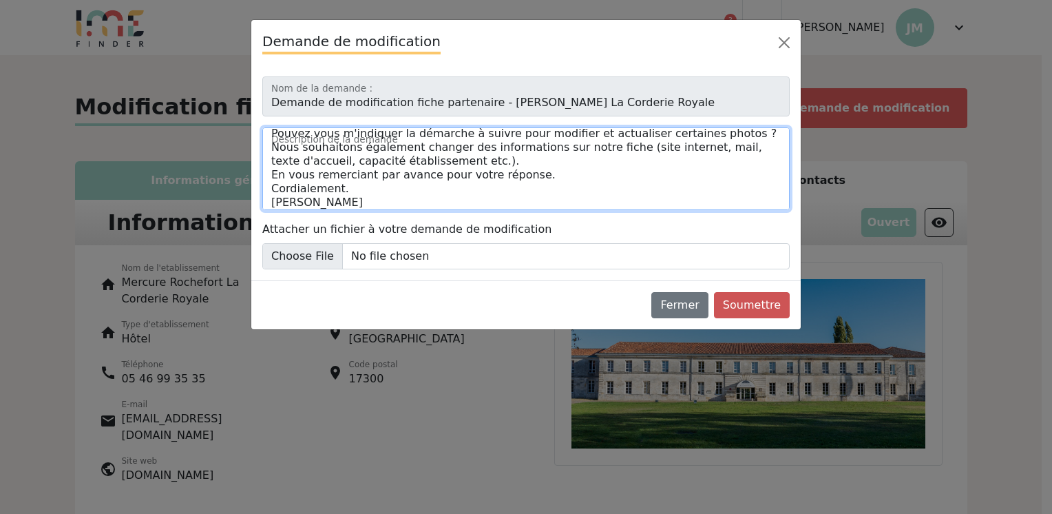
type textarea "Bonjour, Pouvez vous m'indiquer la démarche à suivre pour modifier et actualise…"
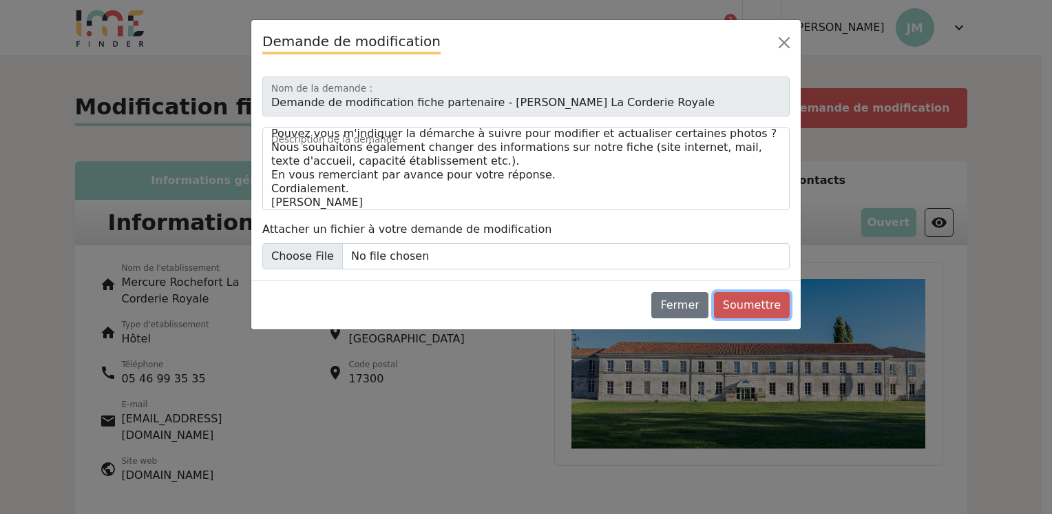
click at [763, 306] on button "Soumettre" at bounding box center [752, 305] width 76 height 26
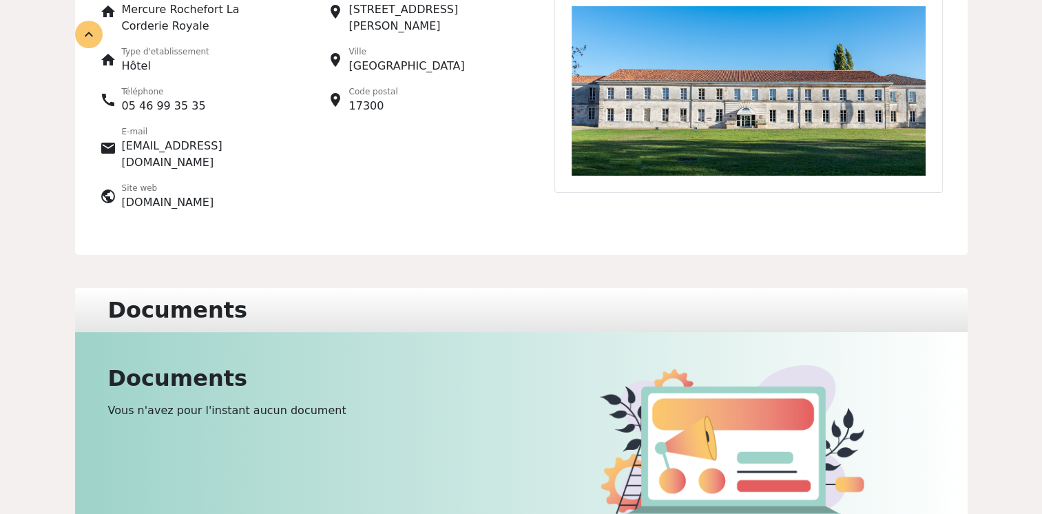
scroll to position [0, 0]
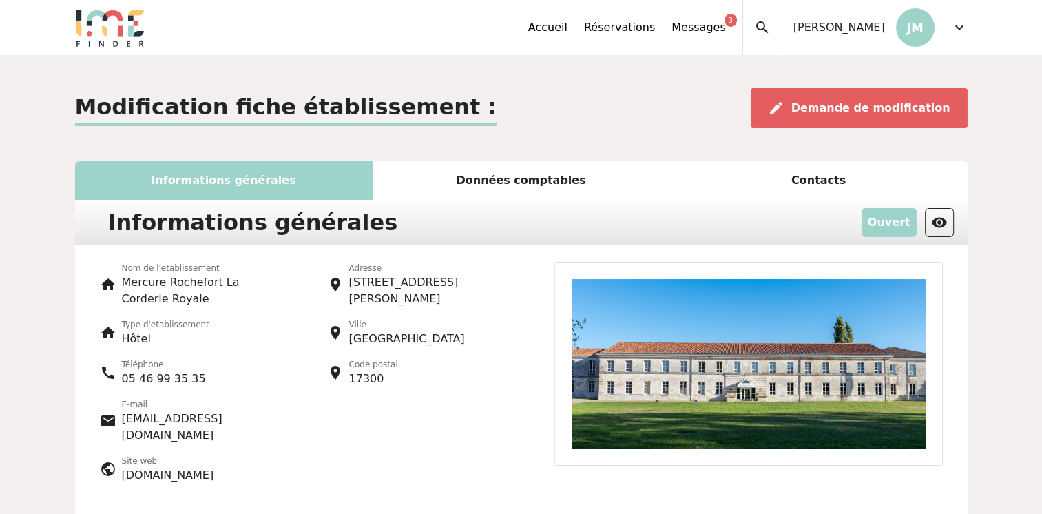
click at [954, 29] on span "expand_more" at bounding box center [959, 27] width 17 height 17
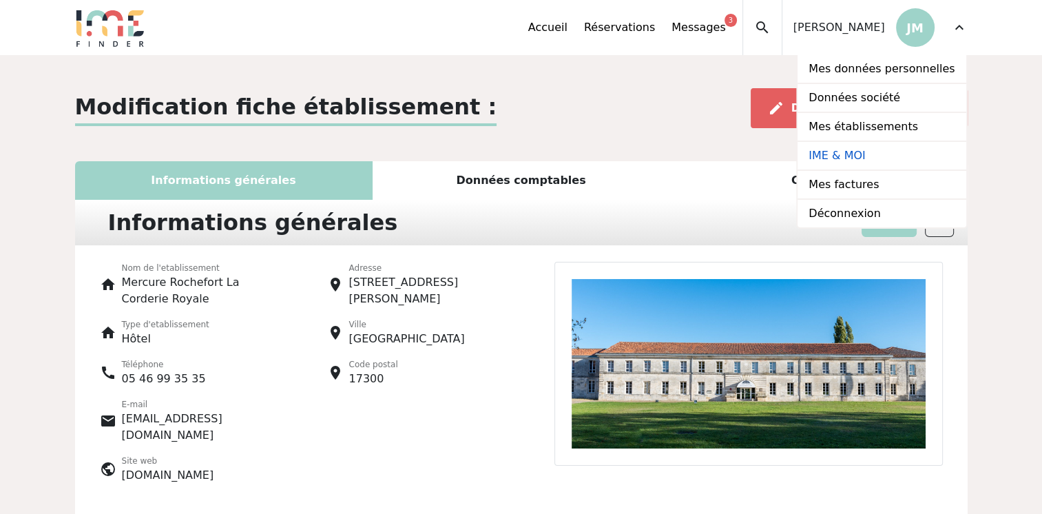
click at [855, 157] on link "IME & MOI" at bounding box center [882, 156] width 168 height 29
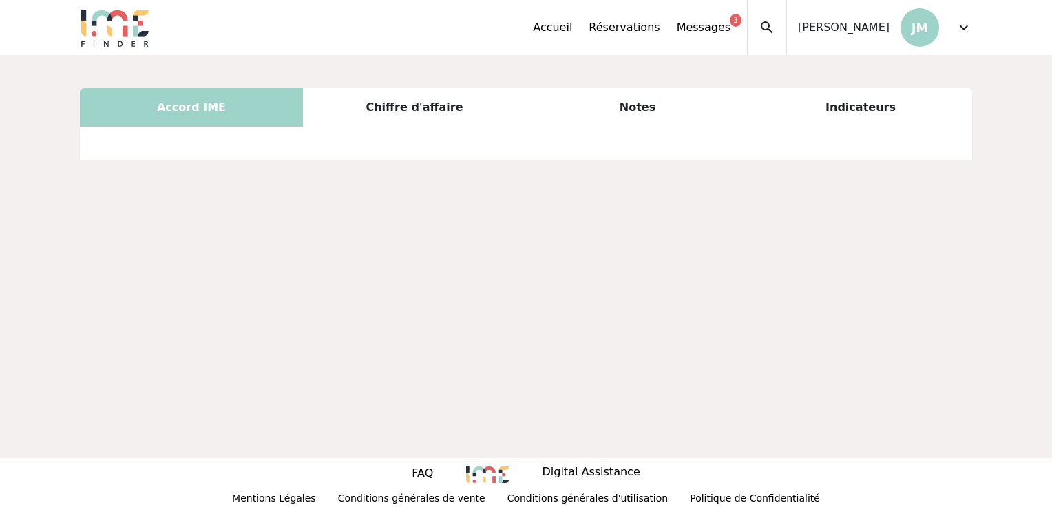
click at [405, 106] on div "Chiffre d'affaire" at bounding box center [414, 107] width 223 height 39
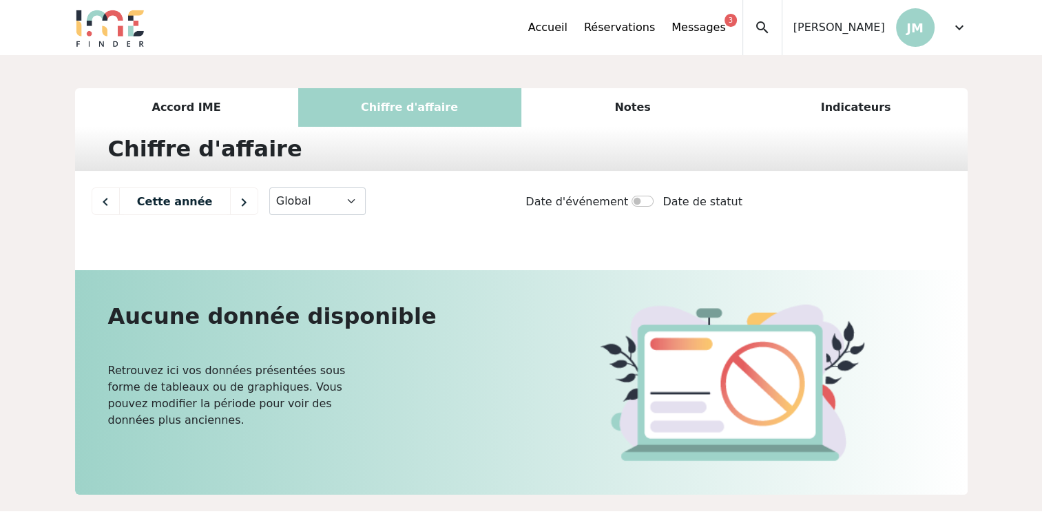
click at [204, 105] on div "Accord IME" at bounding box center [186, 107] width 223 height 39
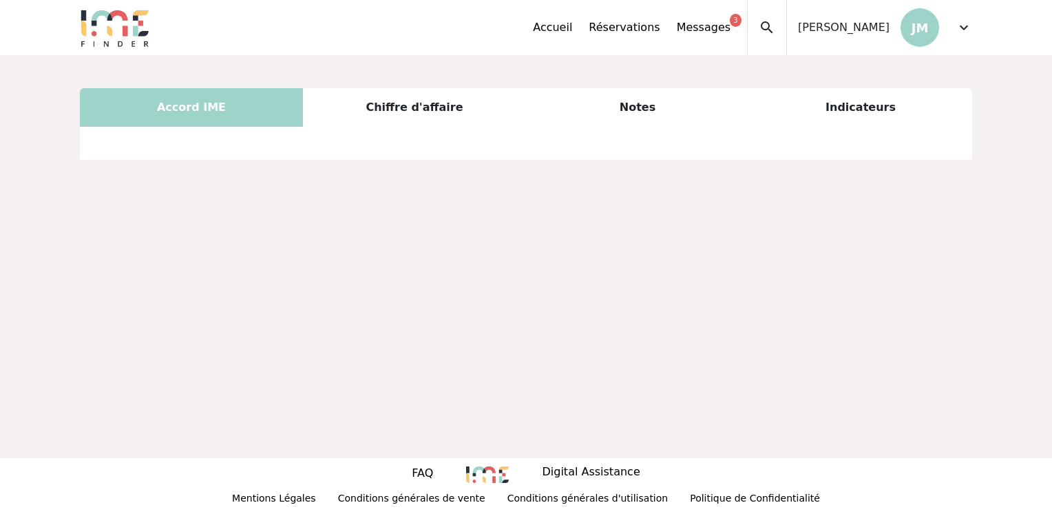
click at [884, 105] on div "Indicateurs" at bounding box center [860, 107] width 223 height 39
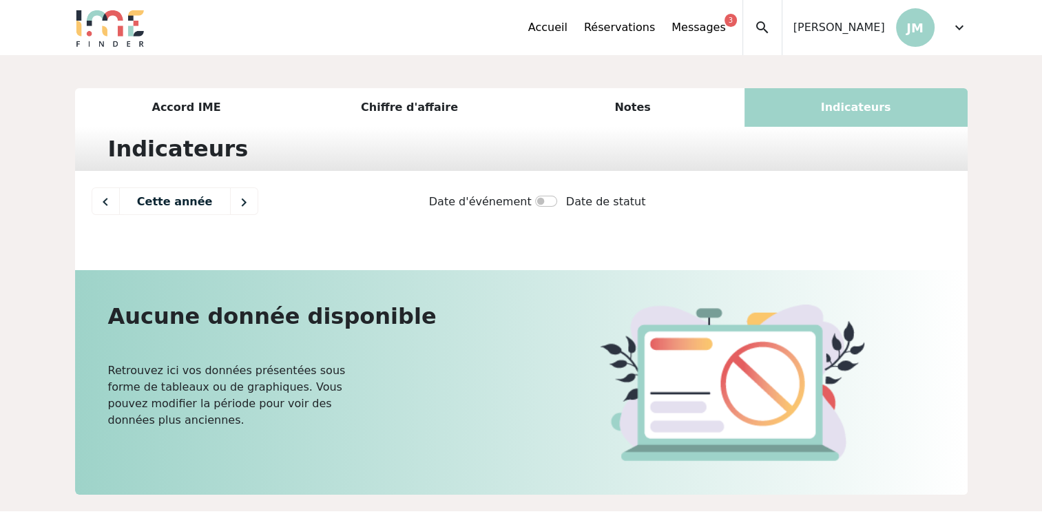
click at [644, 103] on div "Notes" at bounding box center [632, 107] width 223 height 39
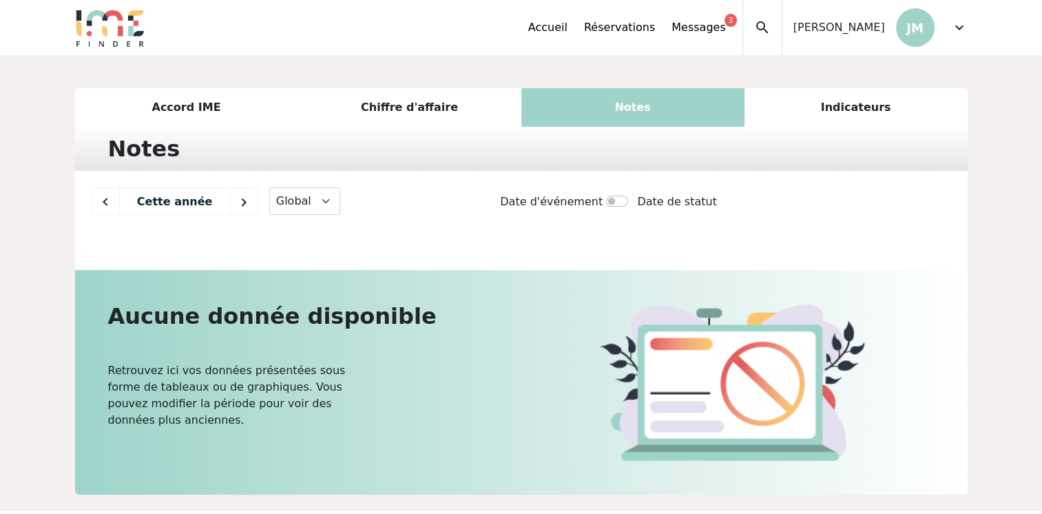
click at [408, 114] on div "Chiffre d'affaire" at bounding box center [409, 107] width 223 height 39
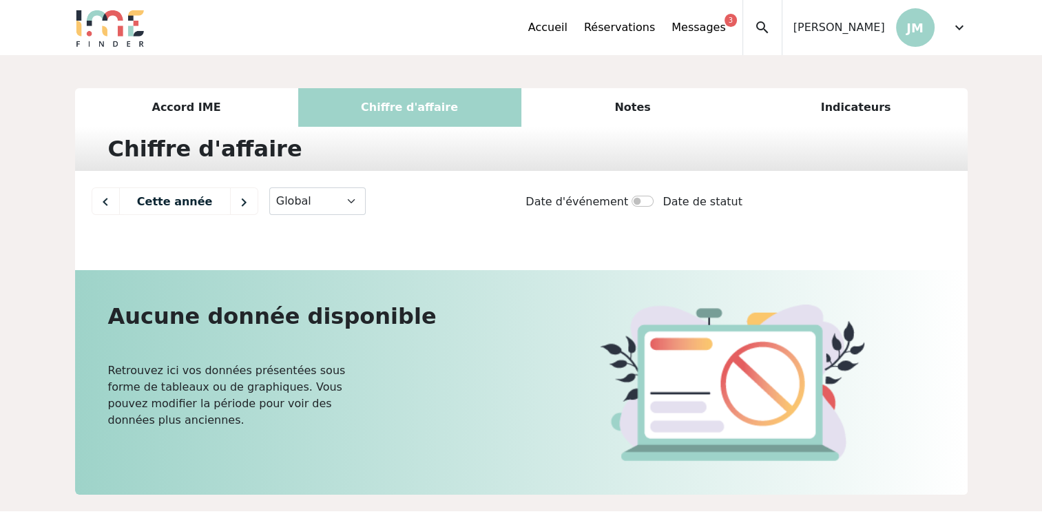
click at [238, 107] on div "Accord IME" at bounding box center [186, 107] width 223 height 39
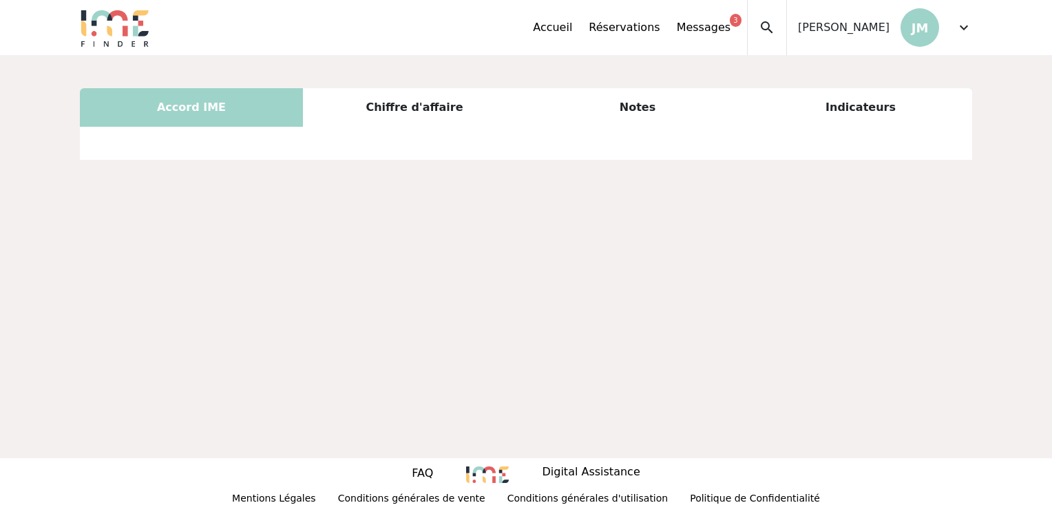
click at [966, 29] on span "expand_more" at bounding box center [964, 27] width 17 height 17
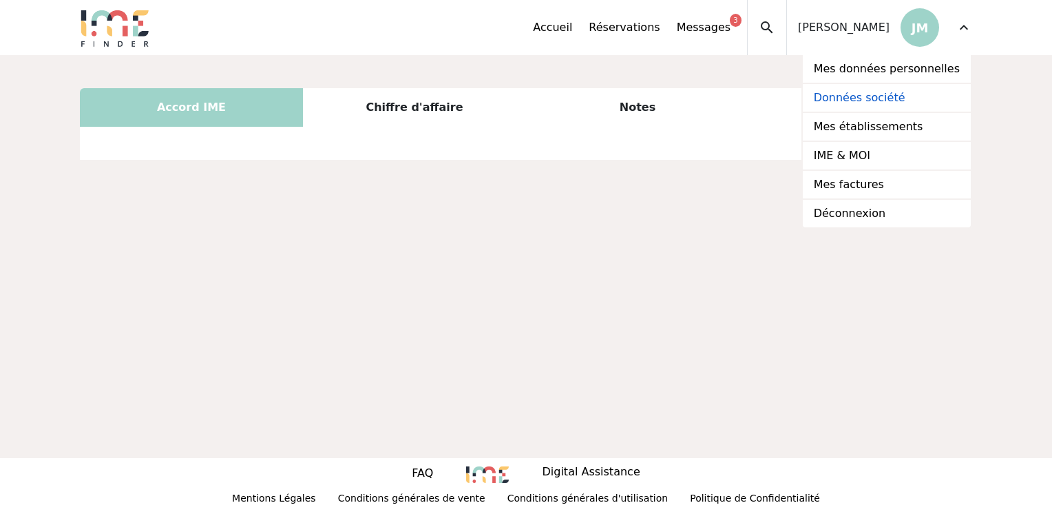
click at [882, 94] on link "Données société" at bounding box center [887, 98] width 168 height 29
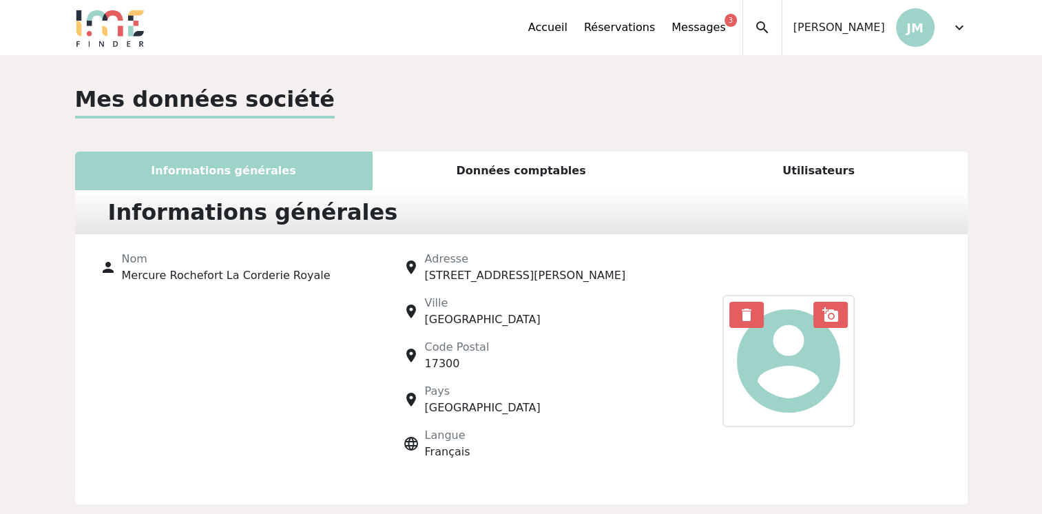
click at [962, 30] on span "expand_more" at bounding box center [959, 27] width 17 height 17
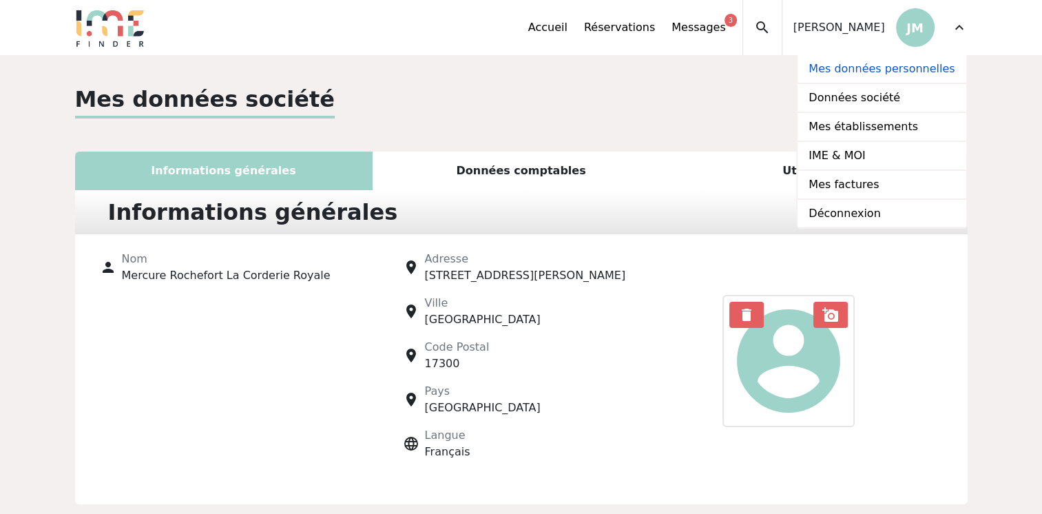
click at [883, 75] on link "Mes données personnelles" at bounding box center [882, 69] width 168 height 29
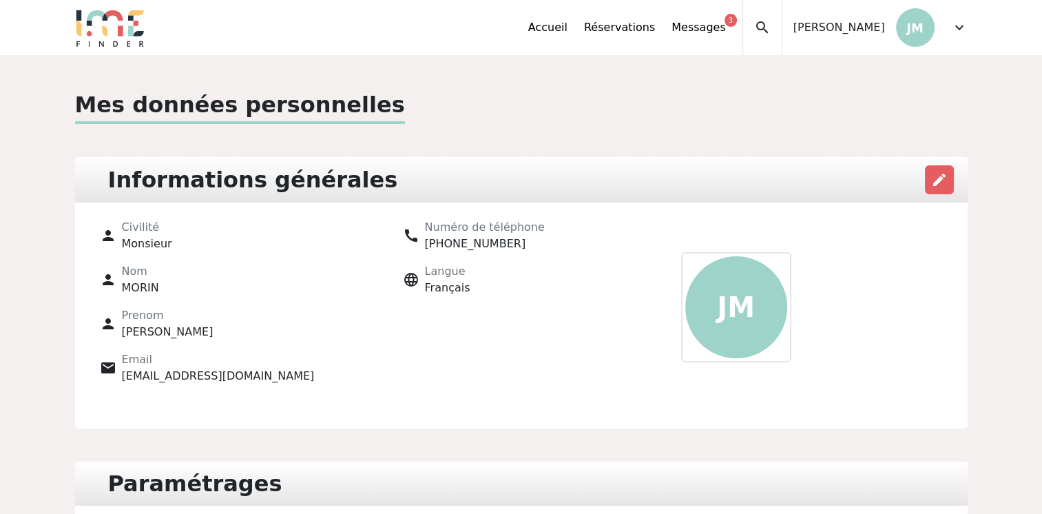
click at [583, 17] on div "Accueil Réservations Messages 3 Mes données personnelles Données société Mes ét…" at bounding box center [635, 27] width 214 height 55
click at [568, 29] on link "Accueil" at bounding box center [547, 27] width 39 height 17
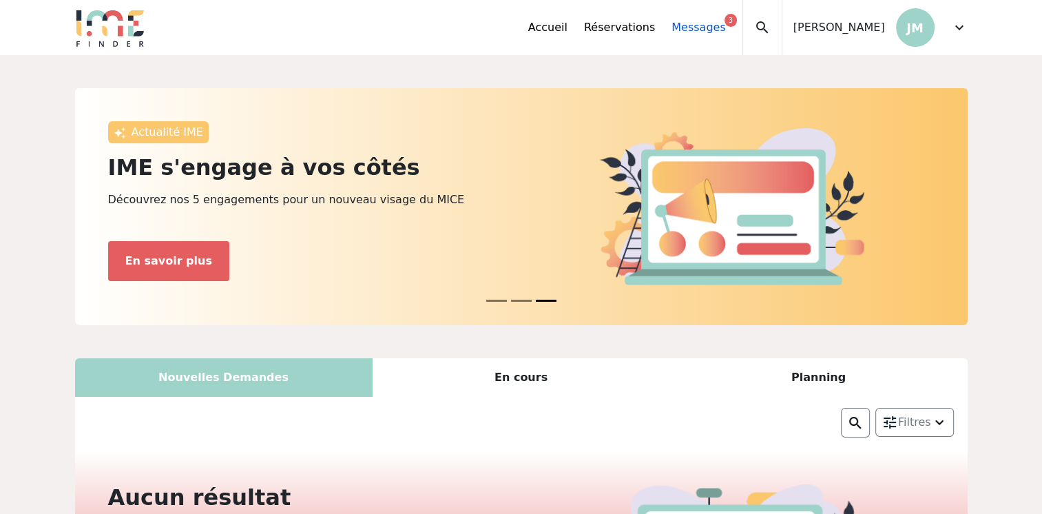
click at [705, 28] on link "Messages 3" at bounding box center [699, 27] width 54 height 17
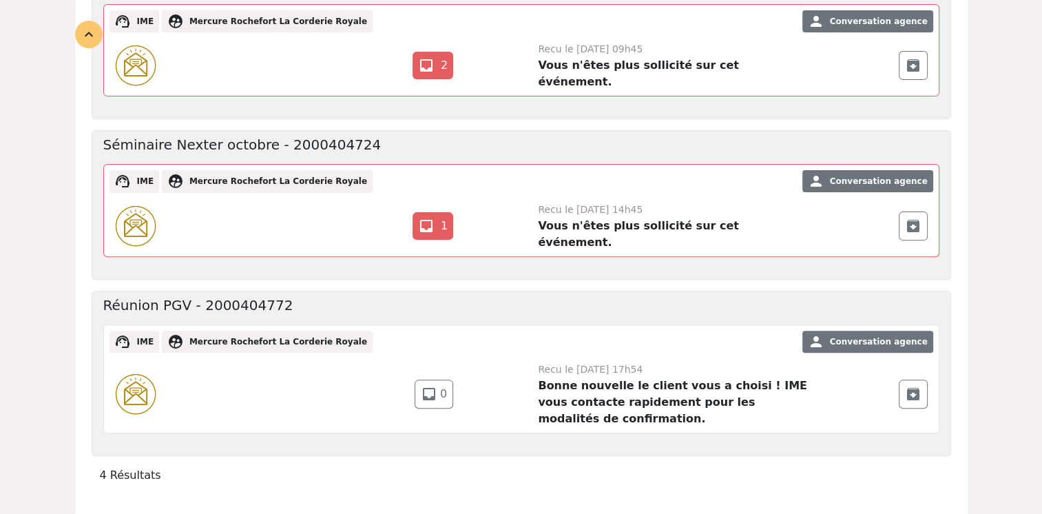
scroll to position [482, 0]
